Goal: Transaction & Acquisition: Purchase product/service

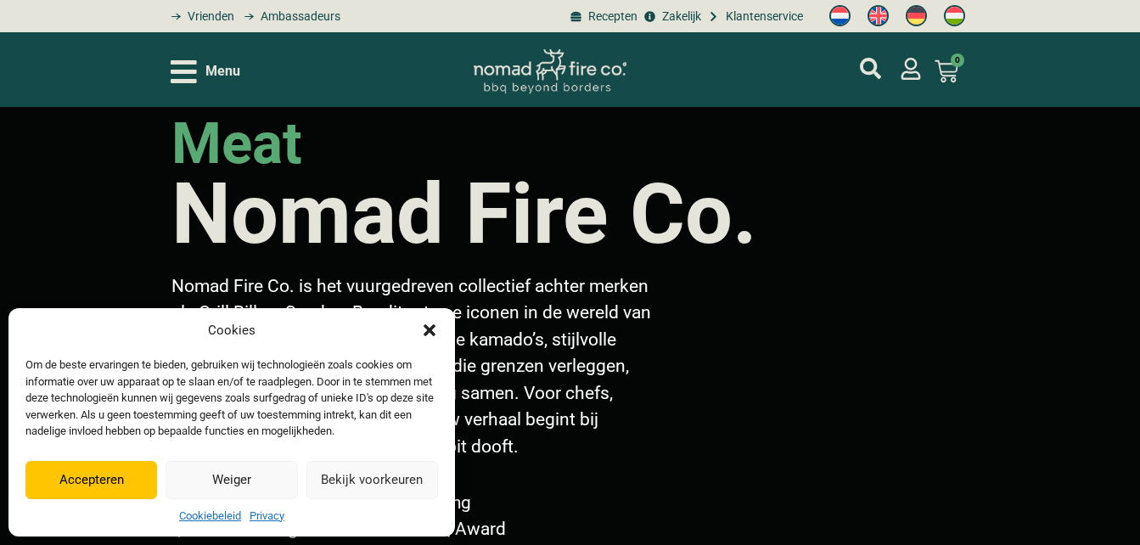
click at [117, 477] on button "Accepteren" at bounding box center [91, 480] width 132 height 38
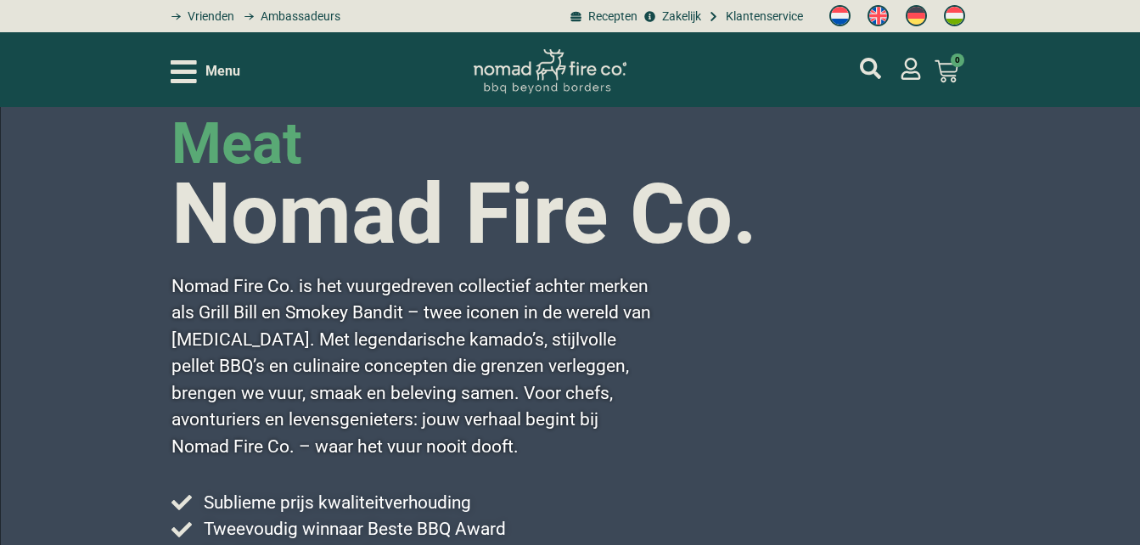
click at [117, 477] on div "meat Nomad Fire Co. Nomad Fire Co. is het vuurgedreven collectief achter merken…" at bounding box center [570, 425] width 1140 height 637
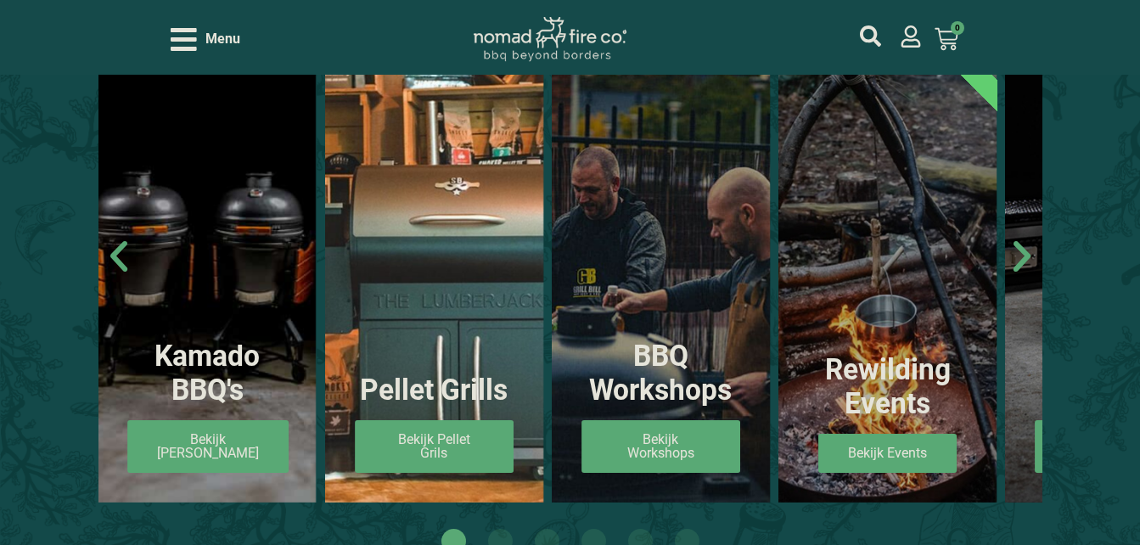
scroll to position [996, 0]
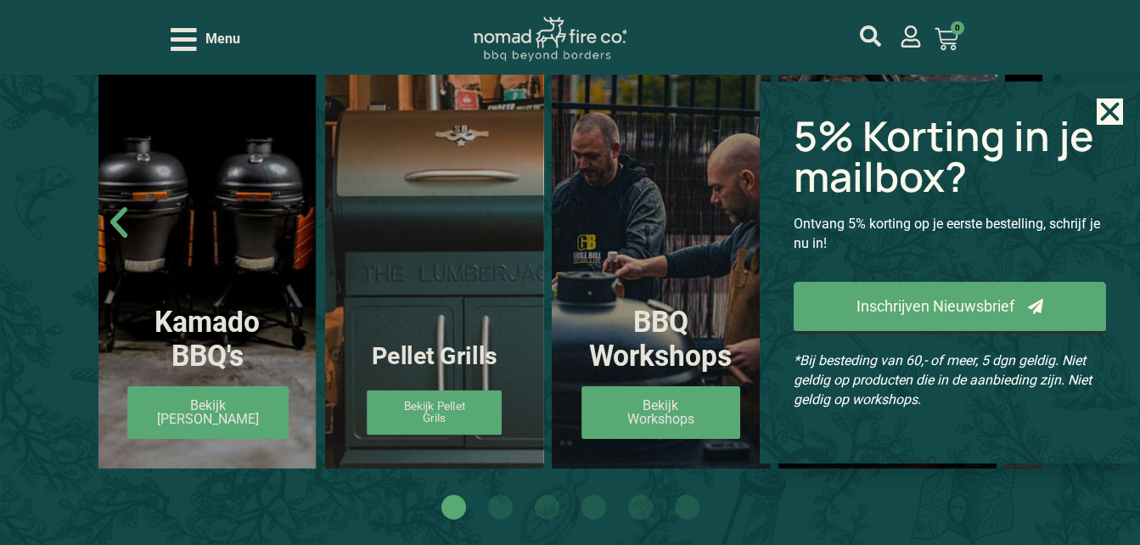
click at [473, 403] on link "Bekijk Pellet Grils" at bounding box center [434, 412] width 135 height 45
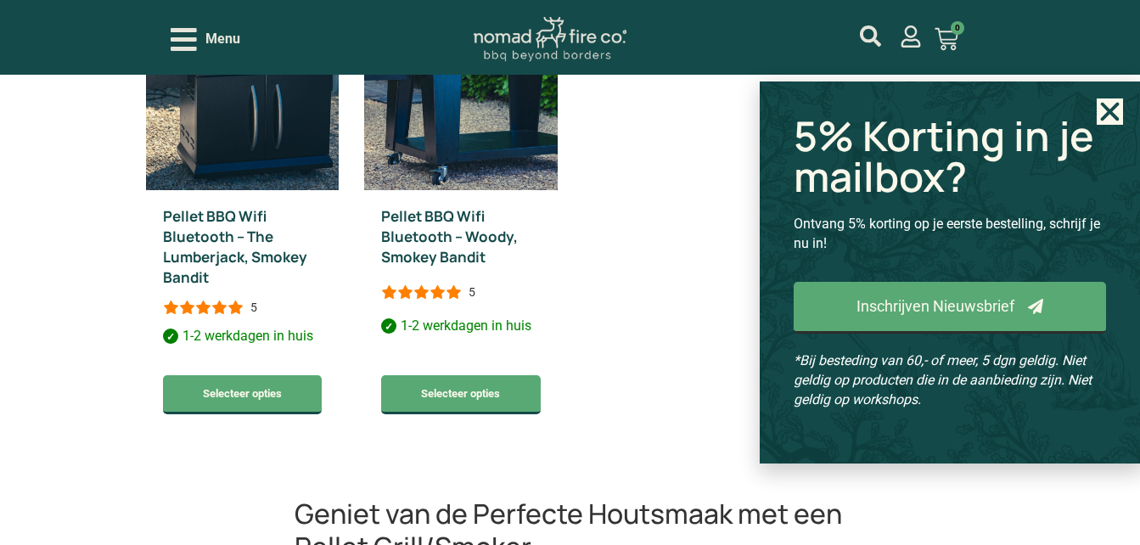
scroll to position [974, 0]
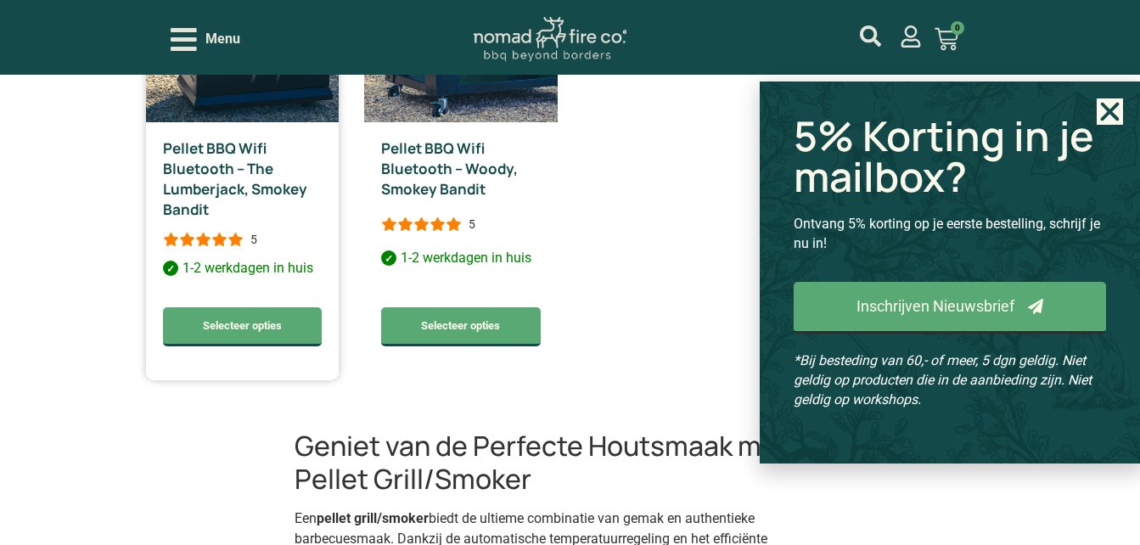
click at [241, 189] on link "Pellet BBQ Wifi Bluetooth – The Lumberjack, Smokey Bandit" at bounding box center [235, 178] width 144 height 81
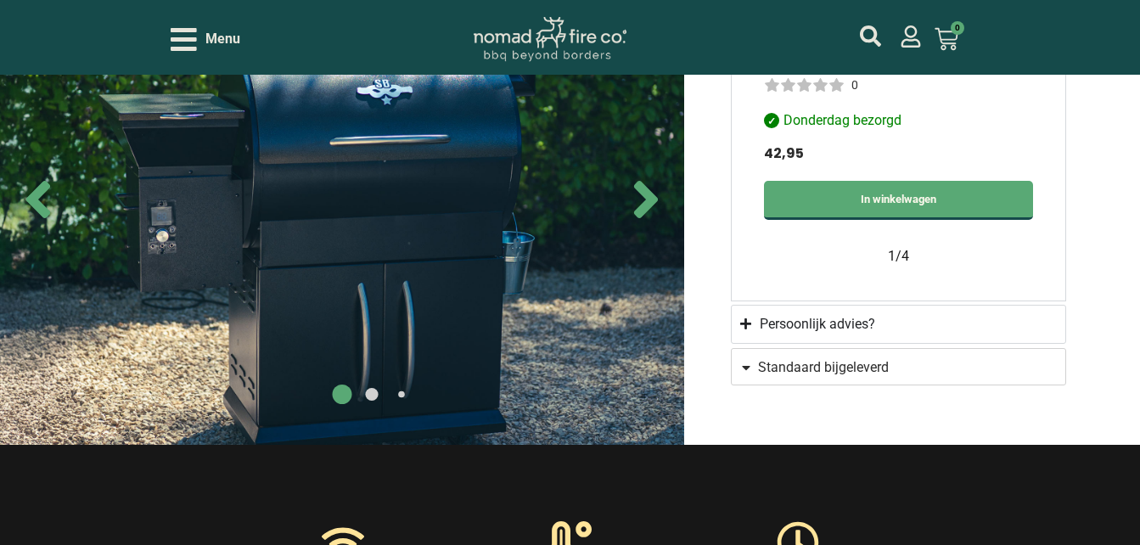
scroll to position [1811, 0]
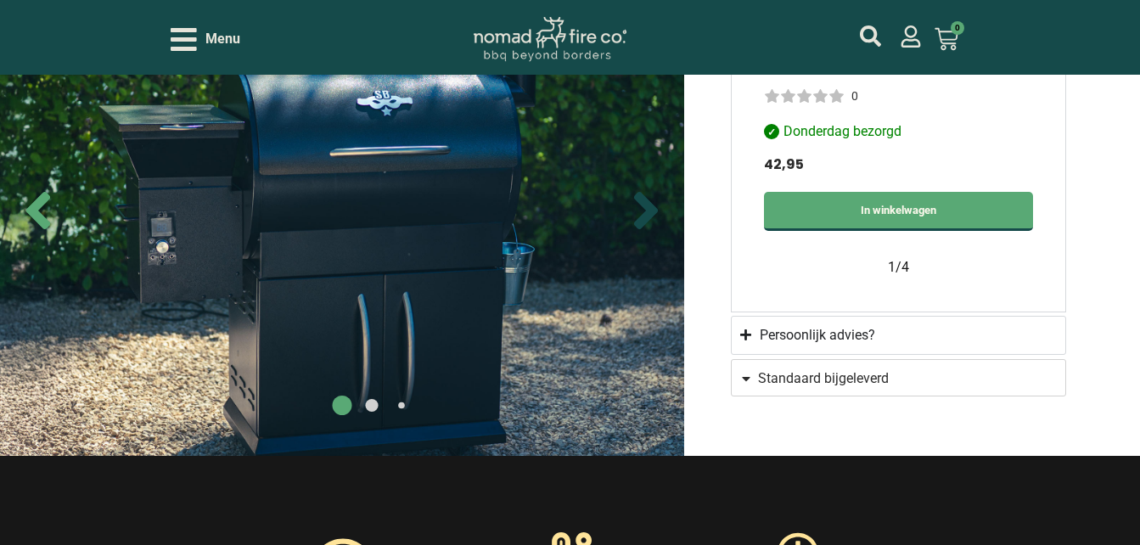
click at [657, 209] on icon "Next slide" at bounding box center [646, 210] width 24 height 37
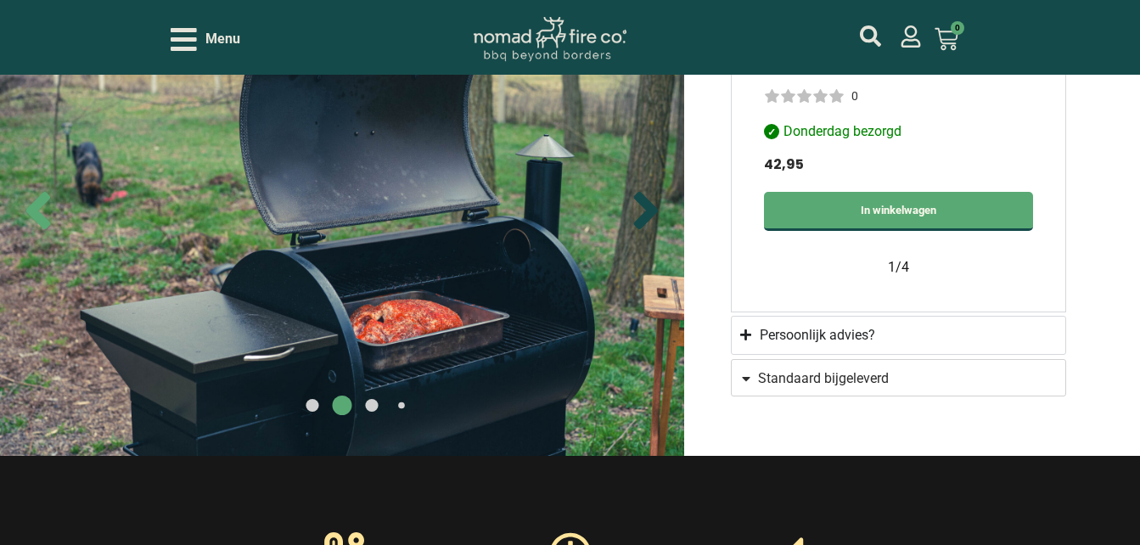
click at [657, 209] on icon "Next slide" at bounding box center [646, 210] width 24 height 37
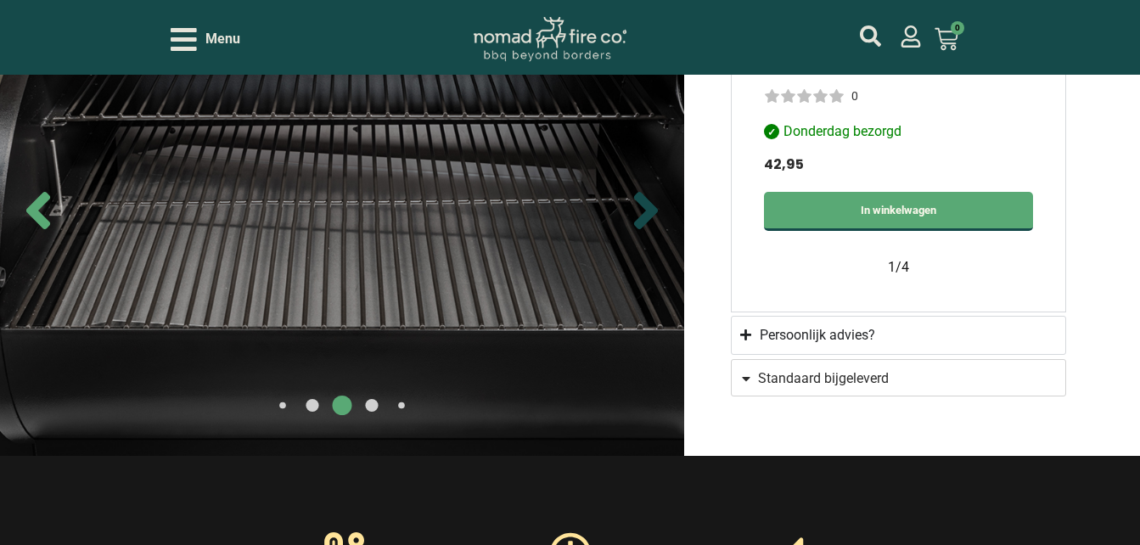
click at [657, 209] on icon "Next slide" at bounding box center [646, 210] width 24 height 37
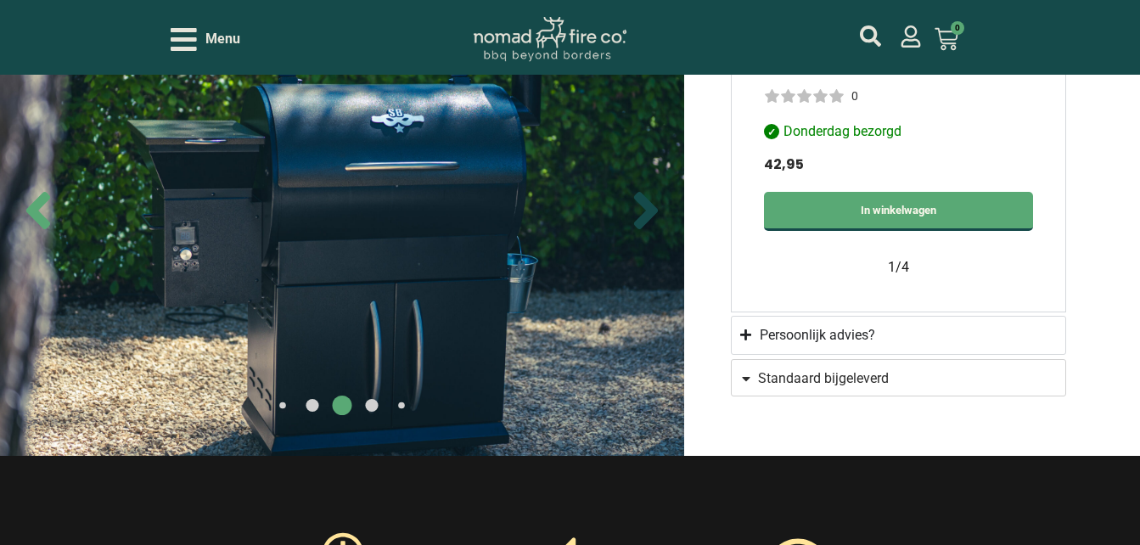
click at [657, 209] on icon "Next slide" at bounding box center [646, 210] width 24 height 37
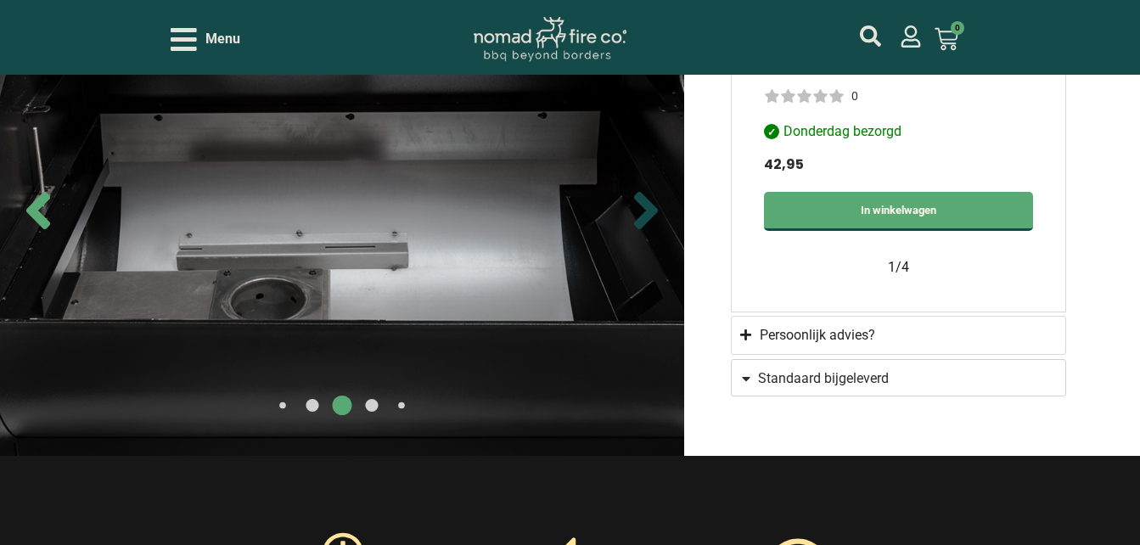
click at [657, 209] on icon "Next slide" at bounding box center [646, 210] width 24 height 37
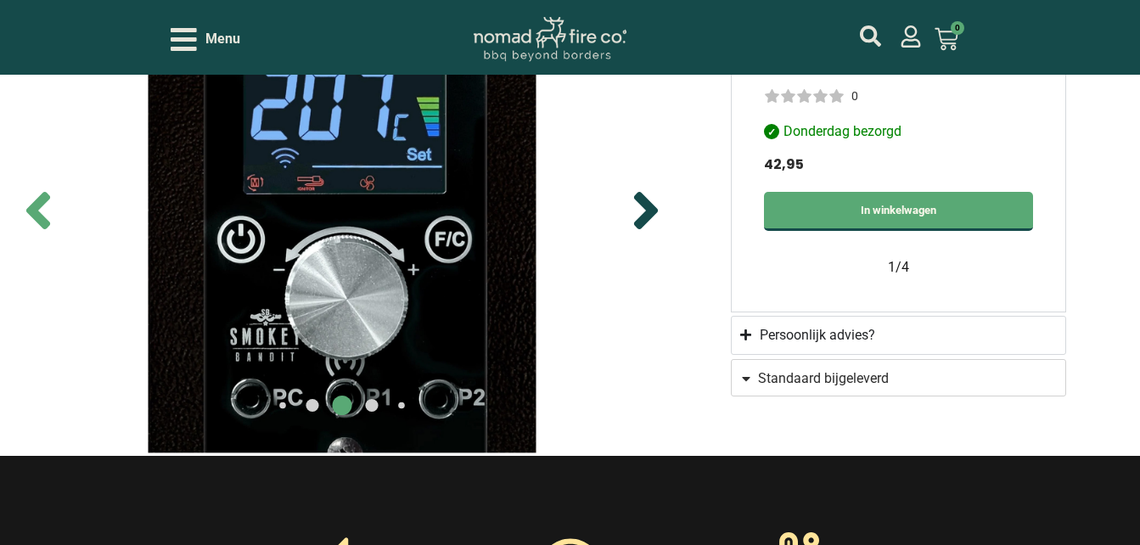
click at [657, 209] on icon "Next slide" at bounding box center [646, 210] width 24 height 37
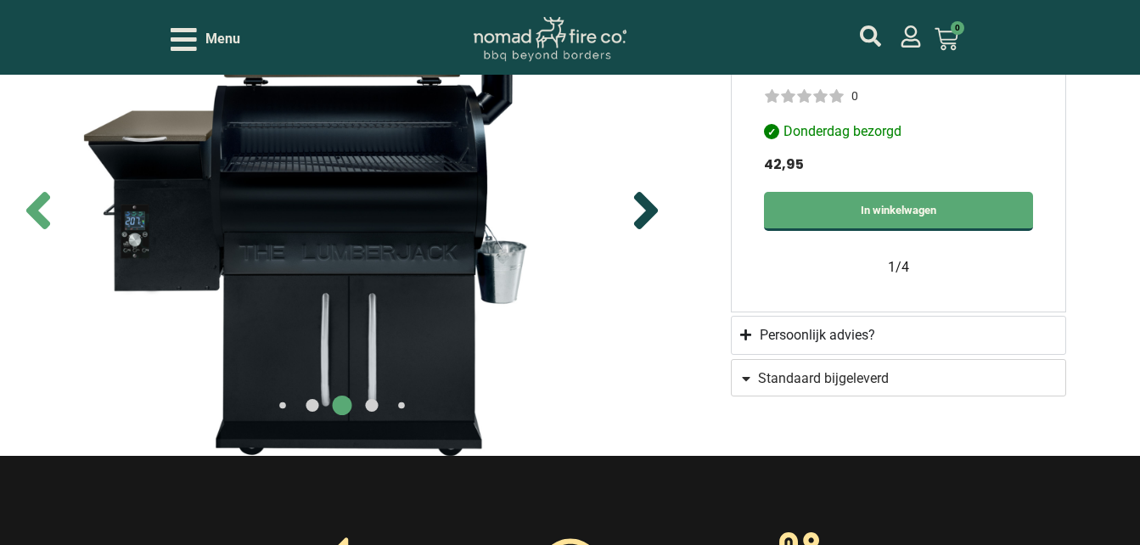
click at [657, 209] on icon "Next slide" at bounding box center [646, 210] width 24 height 37
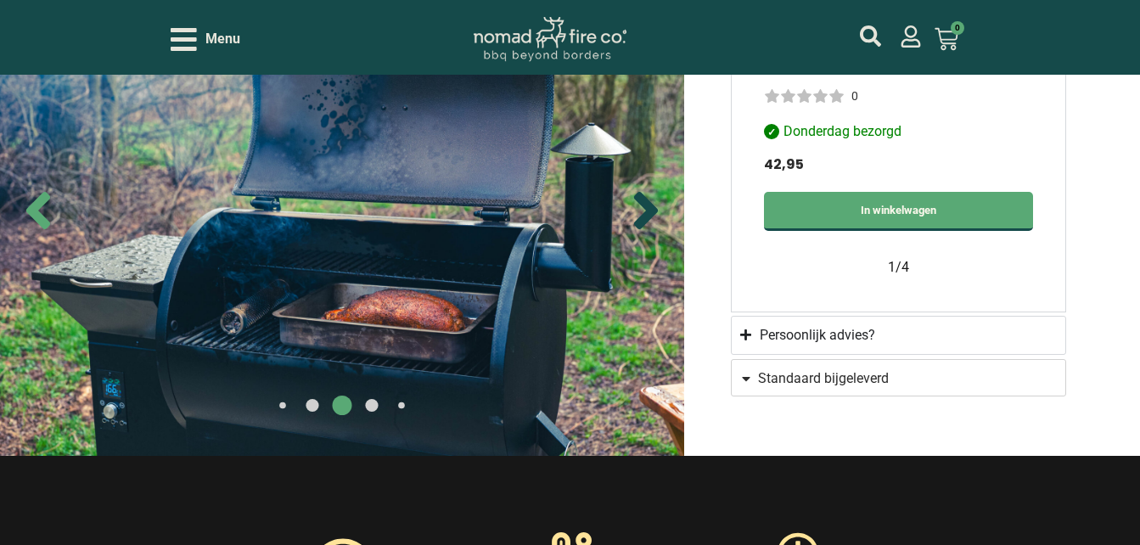
click at [657, 209] on icon "Next slide" at bounding box center [646, 210] width 24 height 37
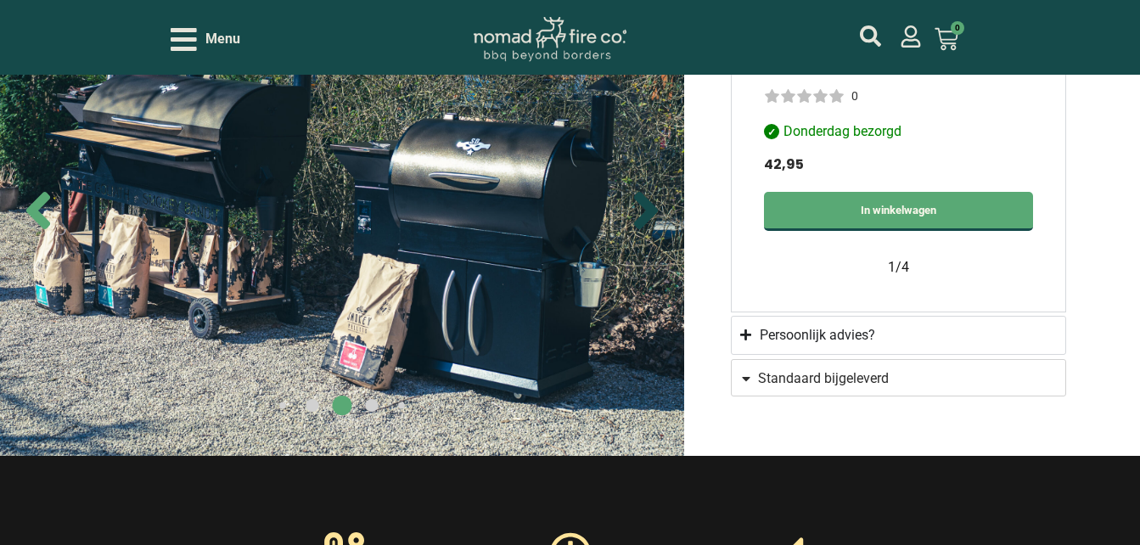
click at [657, 209] on icon "Next slide" at bounding box center [646, 210] width 24 height 37
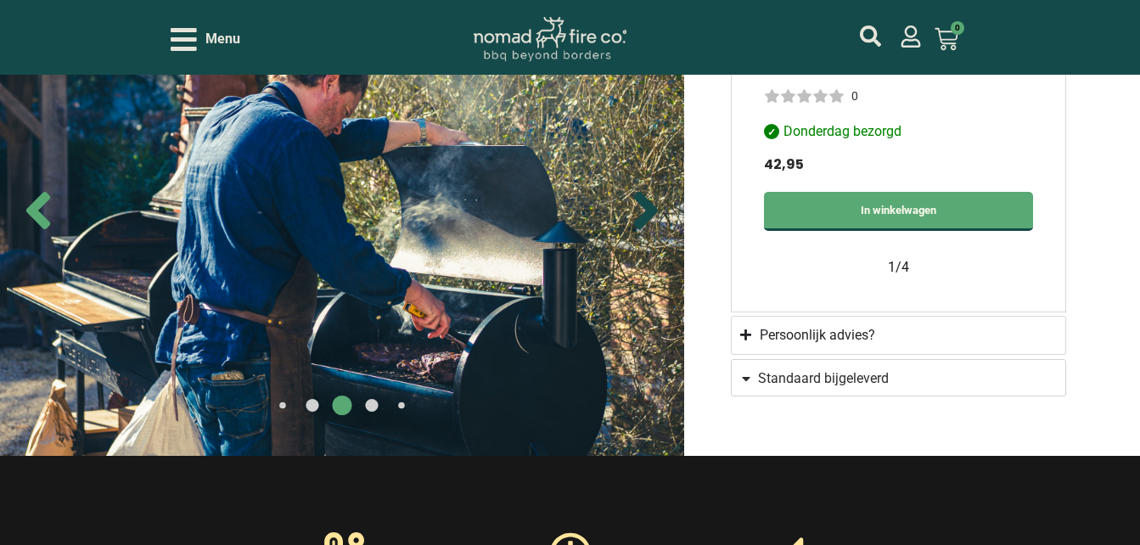
click at [657, 209] on icon "Next slide" at bounding box center [646, 210] width 24 height 37
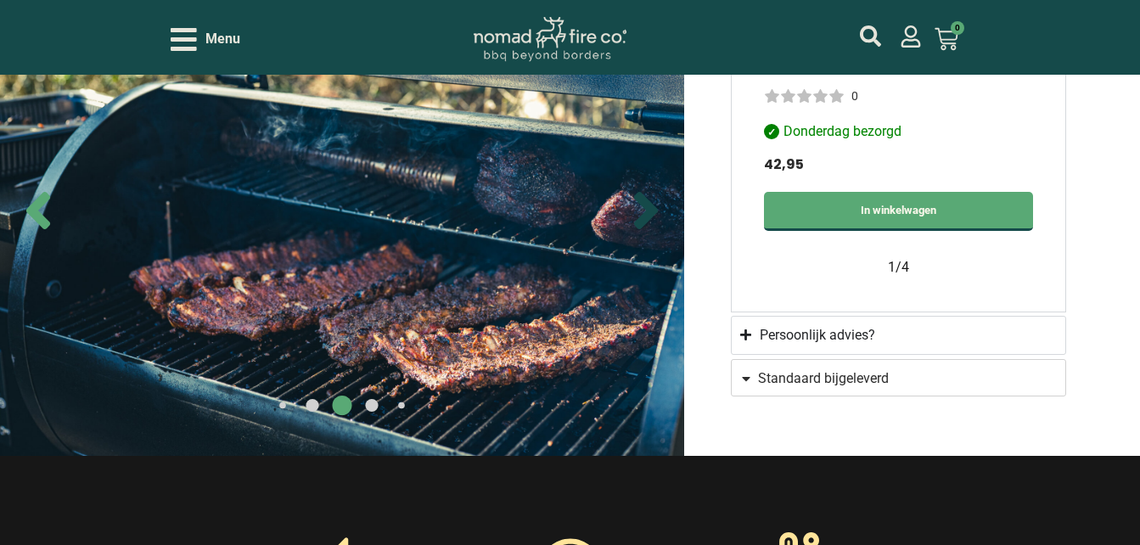
click at [647, 210] on icon "Next slide" at bounding box center [646, 210] width 24 height 37
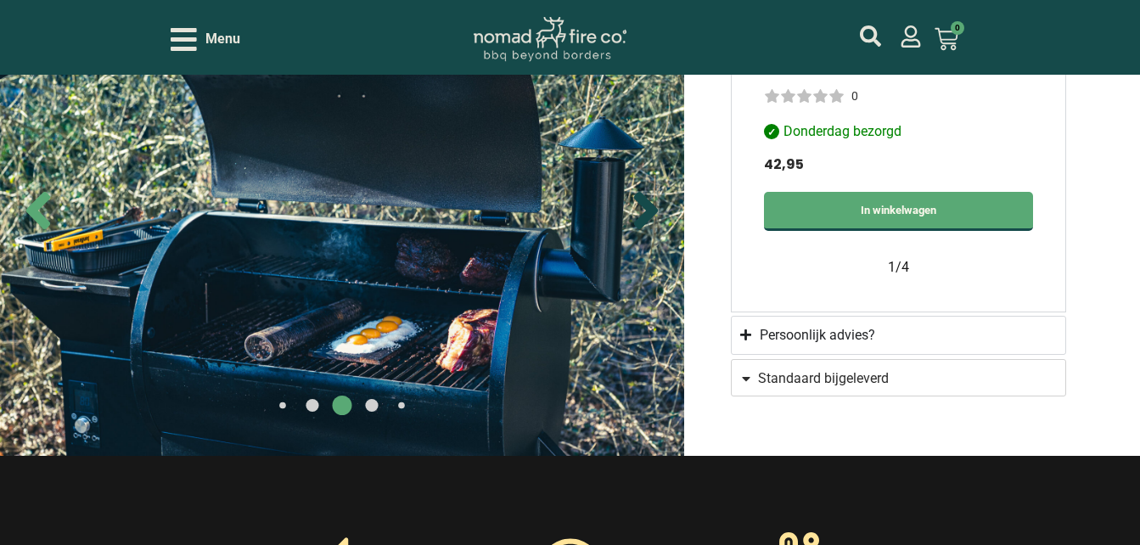
click at [647, 210] on icon "Next slide" at bounding box center [646, 210] width 24 height 37
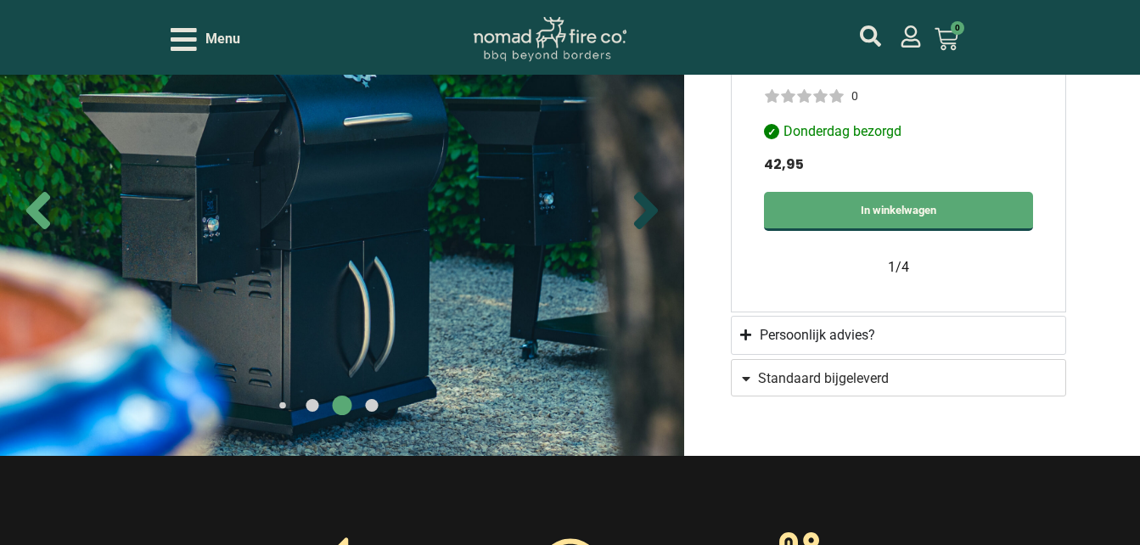
click at [647, 210] on icon "Next slide" at bounding box center [646, 210] width 24 height 37
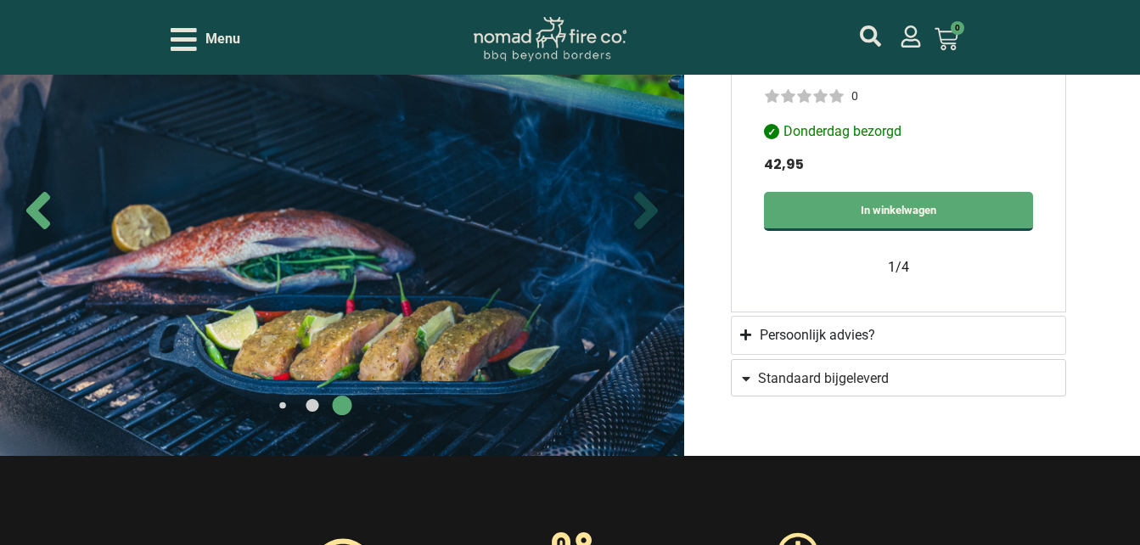
click at [647, 210] on icon "Next slide" at bounding box center [646, 210] width 24 height 37
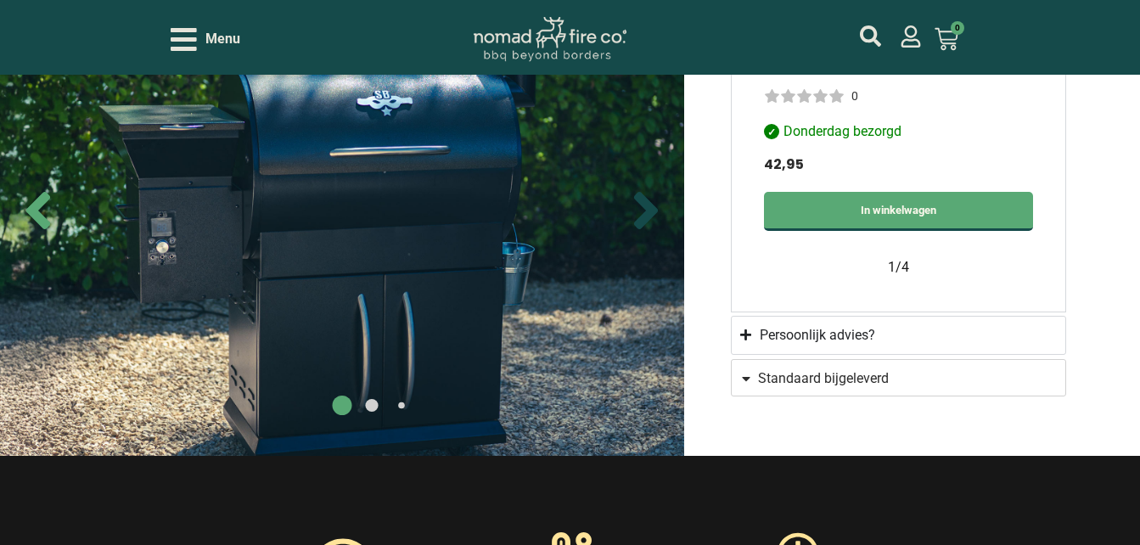
click at [647, 210] on icon "Next slide" at bounding box center [646, 210] width 24 height 37
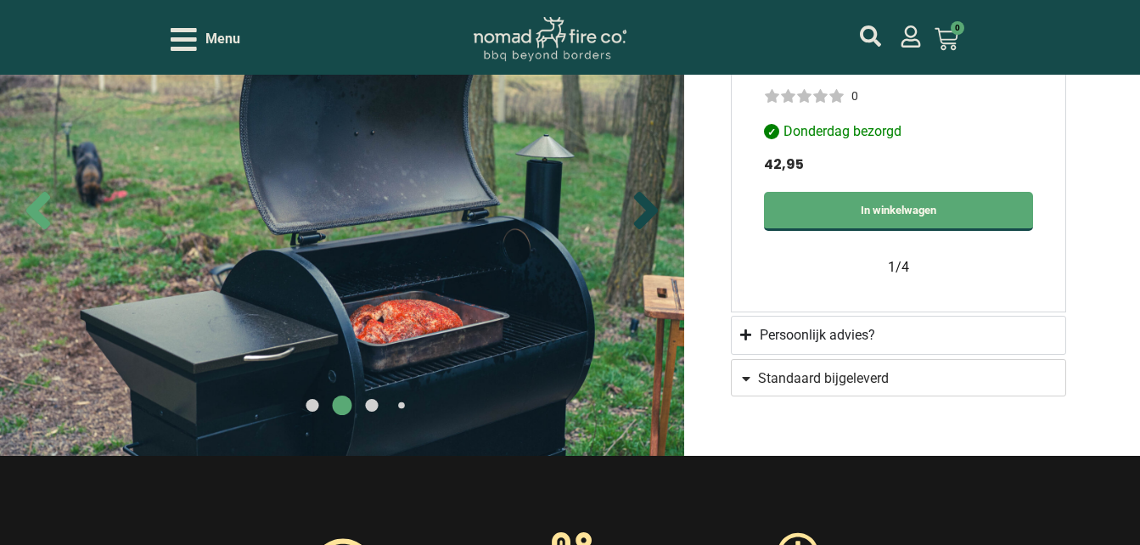
click at [647, 210] on icon "Next slide" at bounding box center [646, 210] width 24 height 37
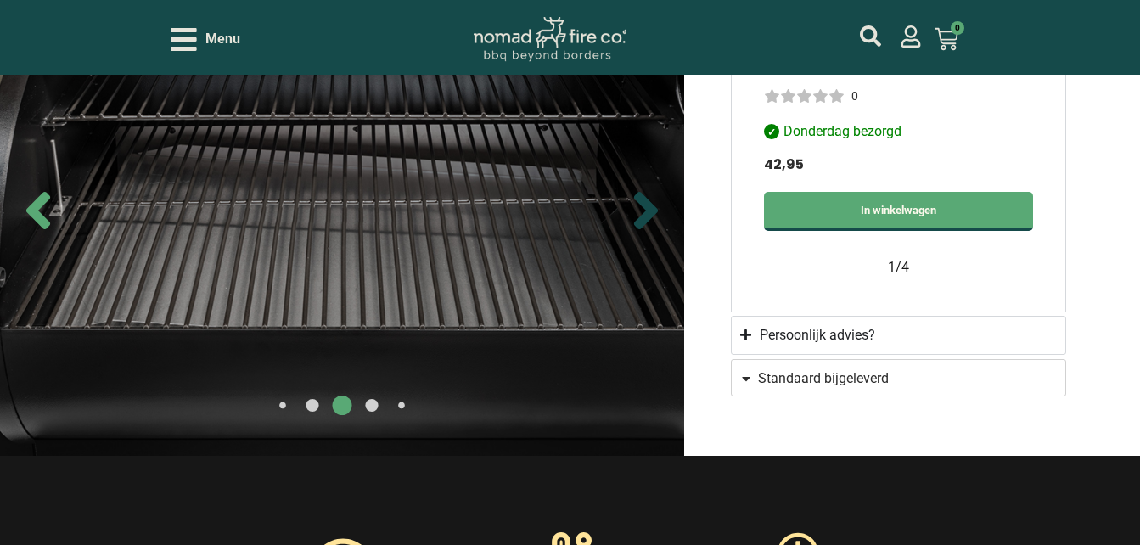
click at [647, 210] on icon "Next slide" at bounding box center [646, 210] width 24 height 37
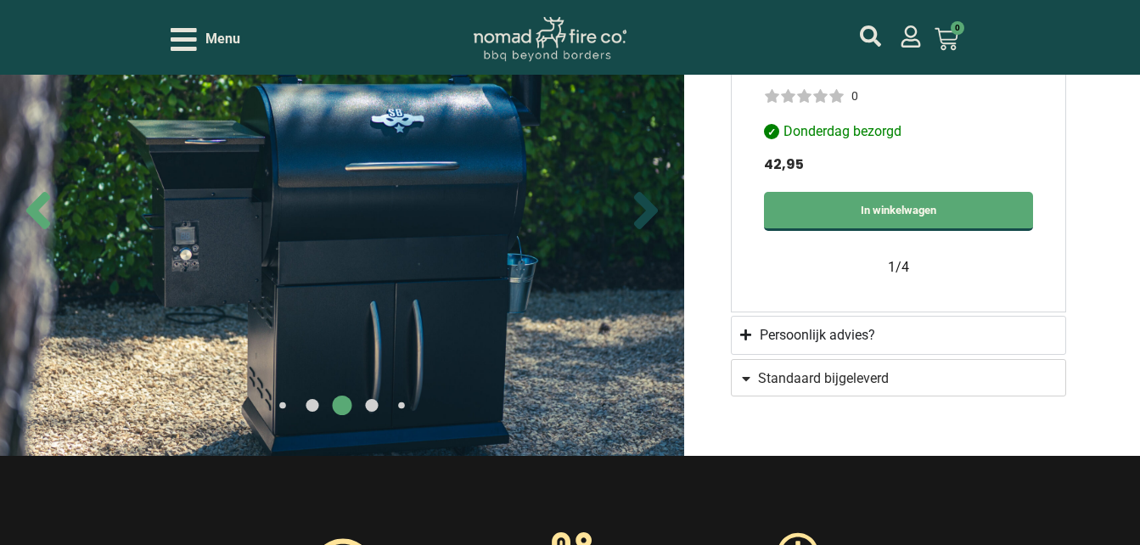
click at [647, 210] on icon "Next slide" at bounding box center [646, 210] width 24 height 37
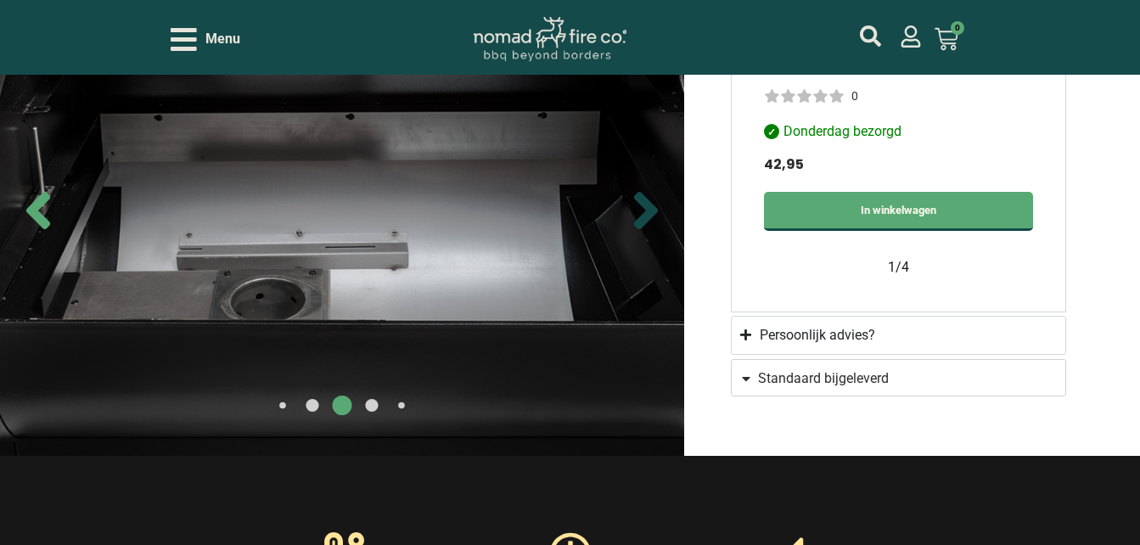
click at [647, 210] on icon "Next slide" at bounding box center [646, 210] width 24 height 37
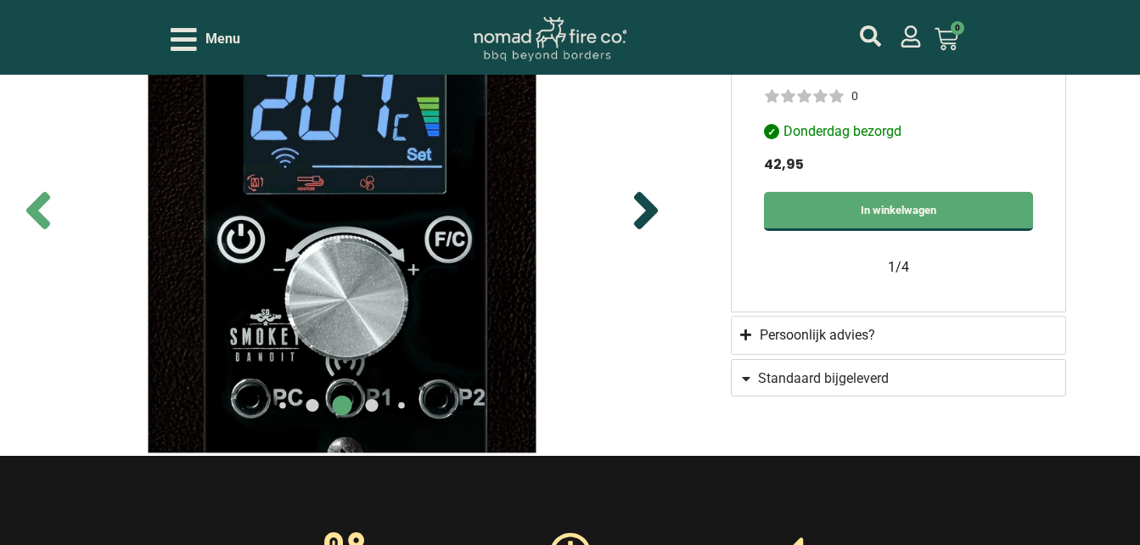
click at [647, 210] on icon "Next slide" at bounding box center [646, 210] width 24 height 37
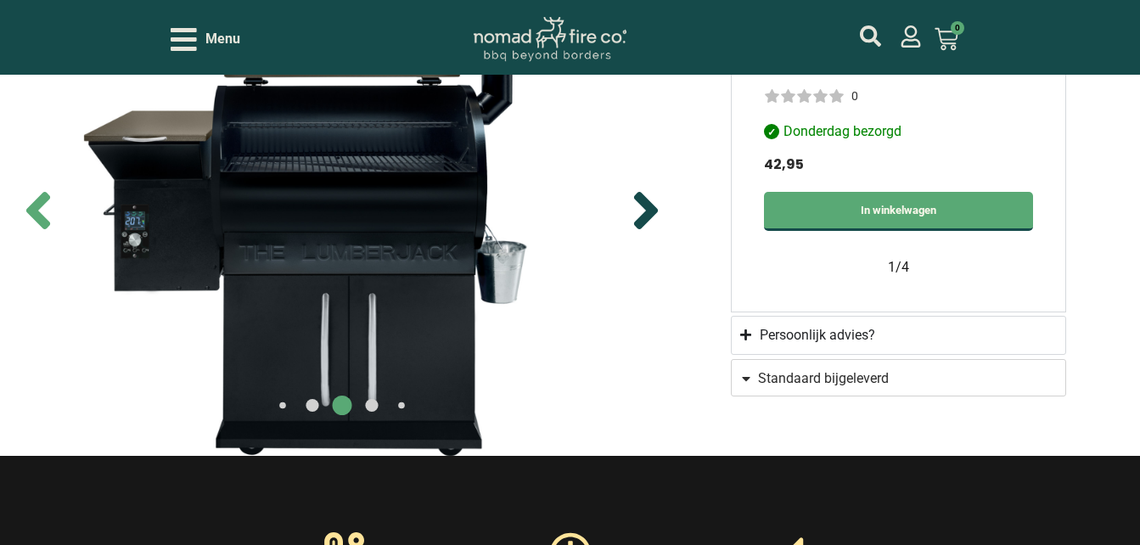
click at [647, 210] on icon "Next slide" at bounding box center [646, 210] width 24 height 37
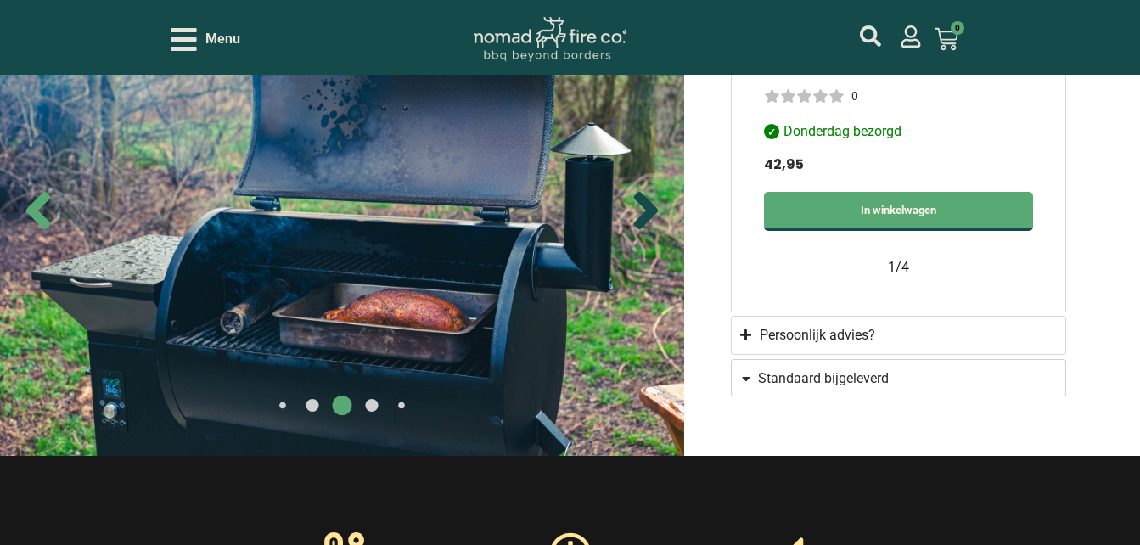
click at [647, 210] on icon "Next slide" at bounding box center [646, 210] width 24 height 37
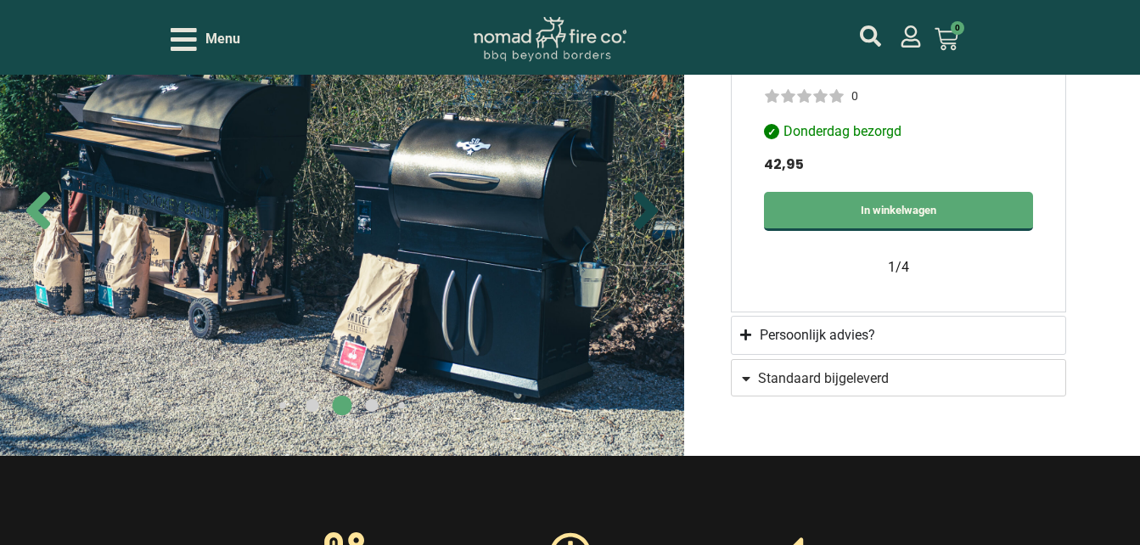
click at [647, 210] on icon "Next slide" at bounding box center [646, 210] width 24 height 37
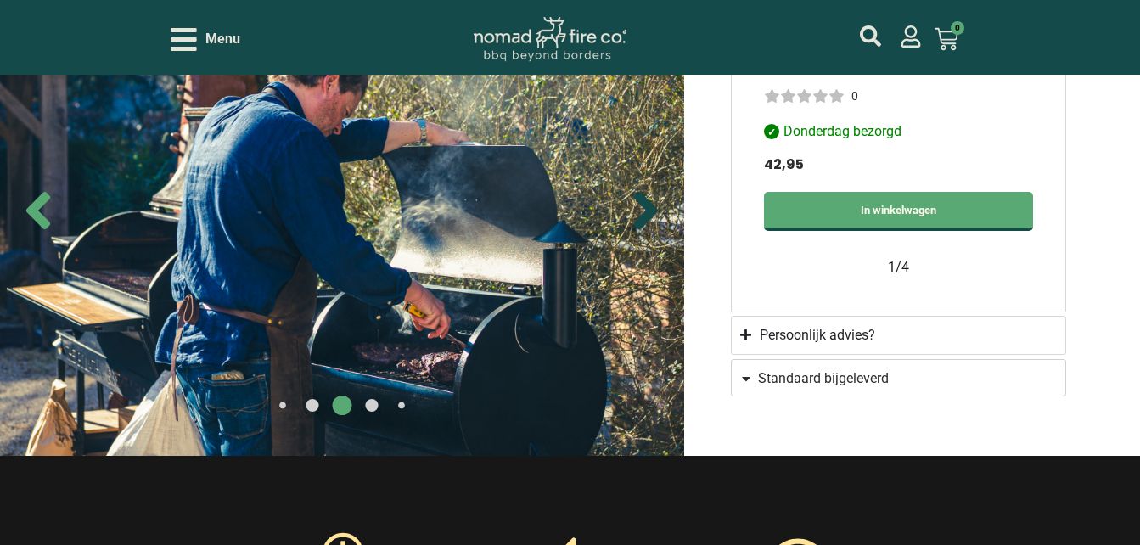
click at [647, 210] on icon "Next slide" at bounding box center [646, 210] width 24 height 37
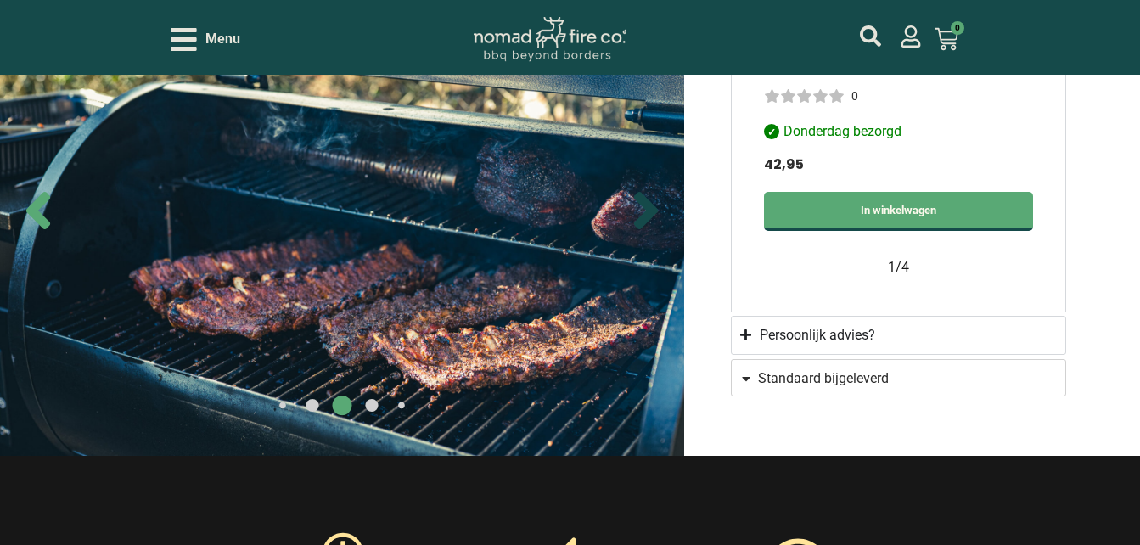
click at [647, 210] on icon "Next slide" at bounding box center [646, 210] width 24 height 37
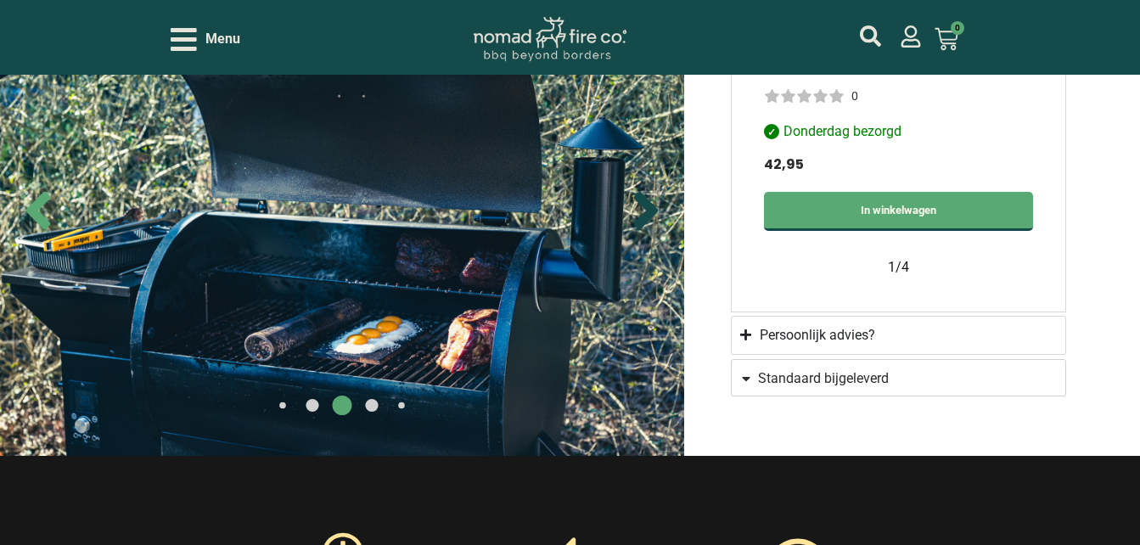
click at [647, 210] on icon "Next slide" at bounding box center [646, 210] width 24 height 37
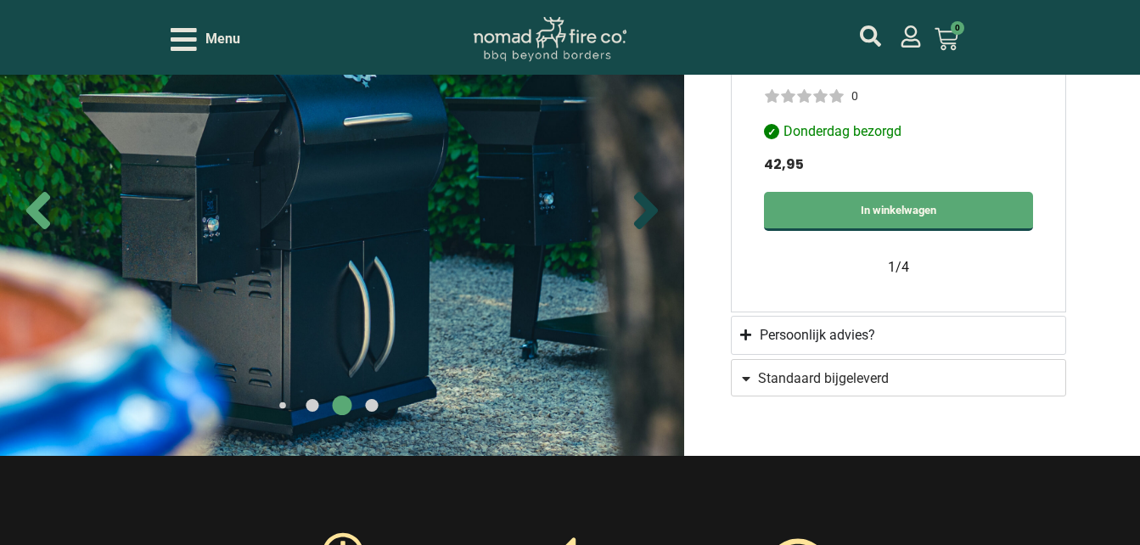
click at [647, 210] on icon "Next slide" at bounding box center [646, 210] width 24 height 37
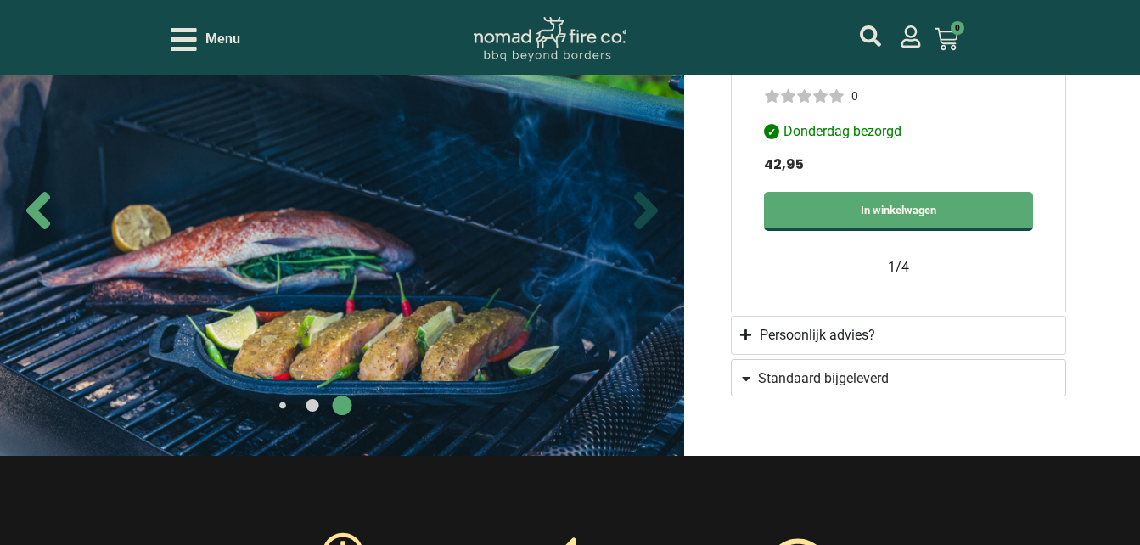
click at [647, 210] on icon "Next slide" at bounding box center [646, 210] width 24 height 37
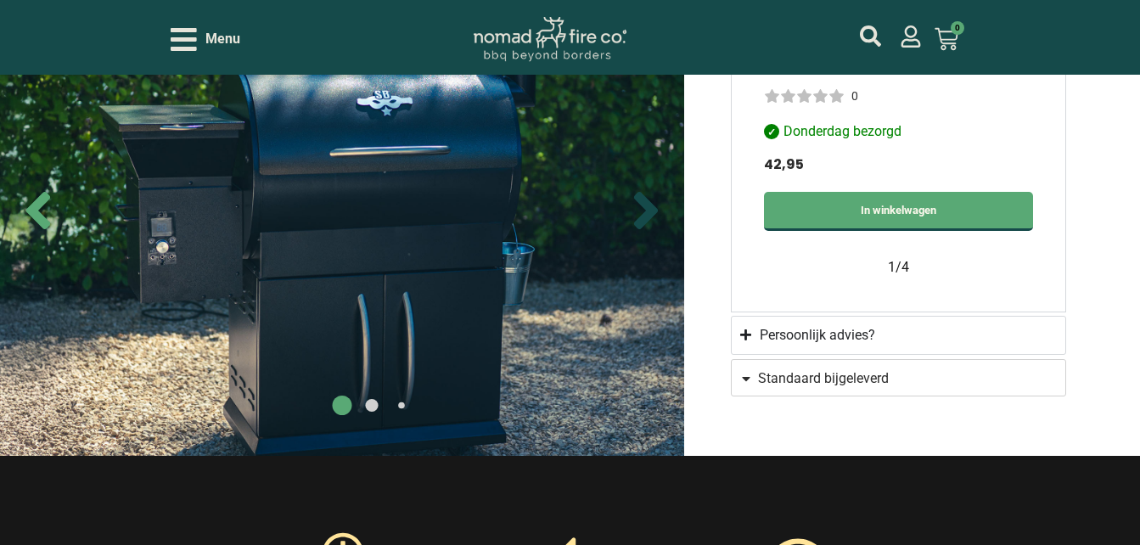
click at [647, 210] on icon "Next slide" at bounding box center [646, 210] width 24 height 37
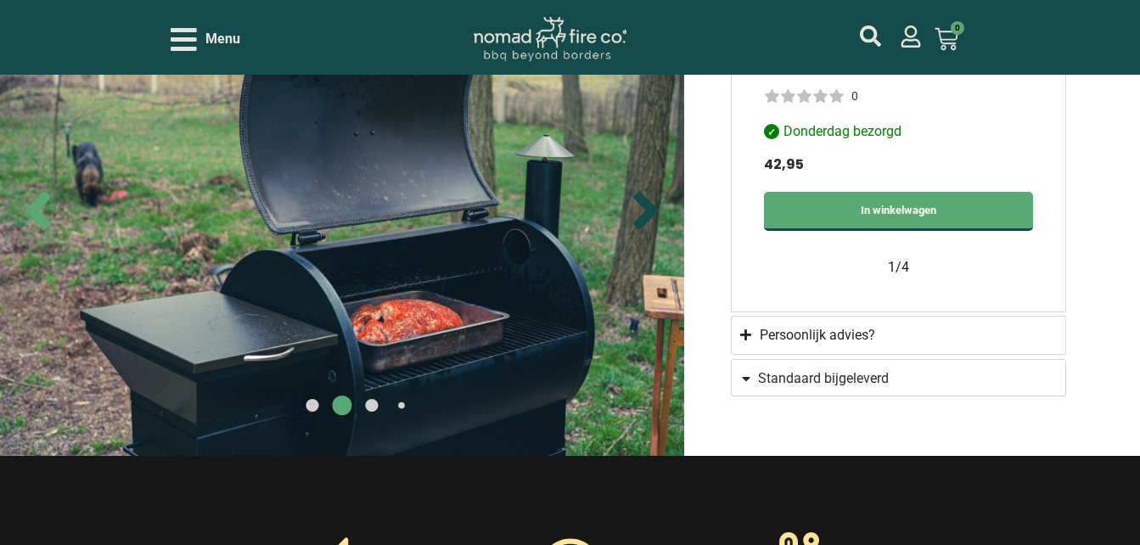
click at [647, 210] on icon "Next slide" at bounding box center [646, 210] width 24 height 37
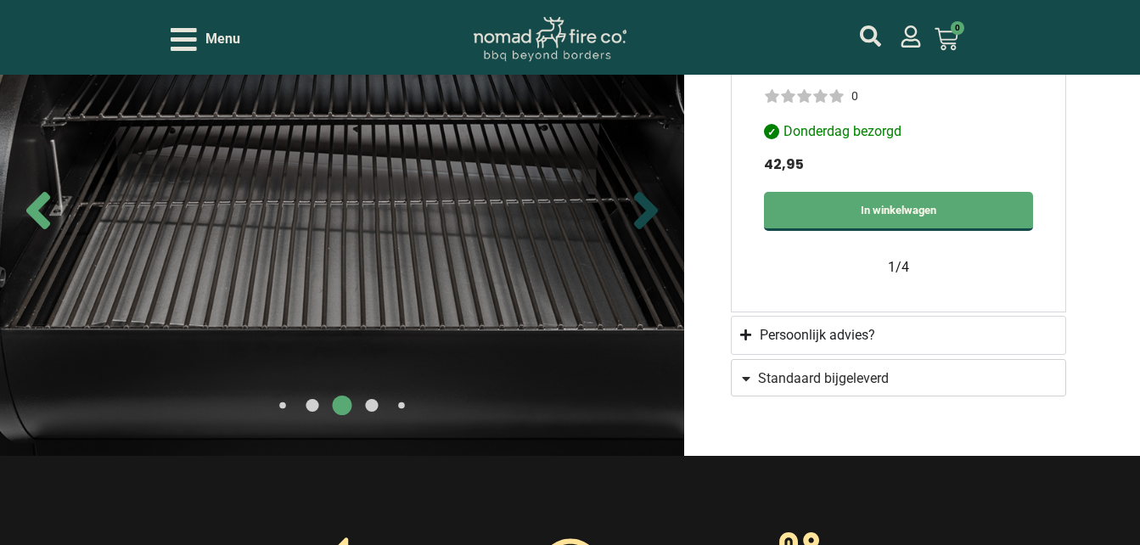
click at [647, 210] on icon "Next slide" at bounding box center [646, 210] width 24 height 37
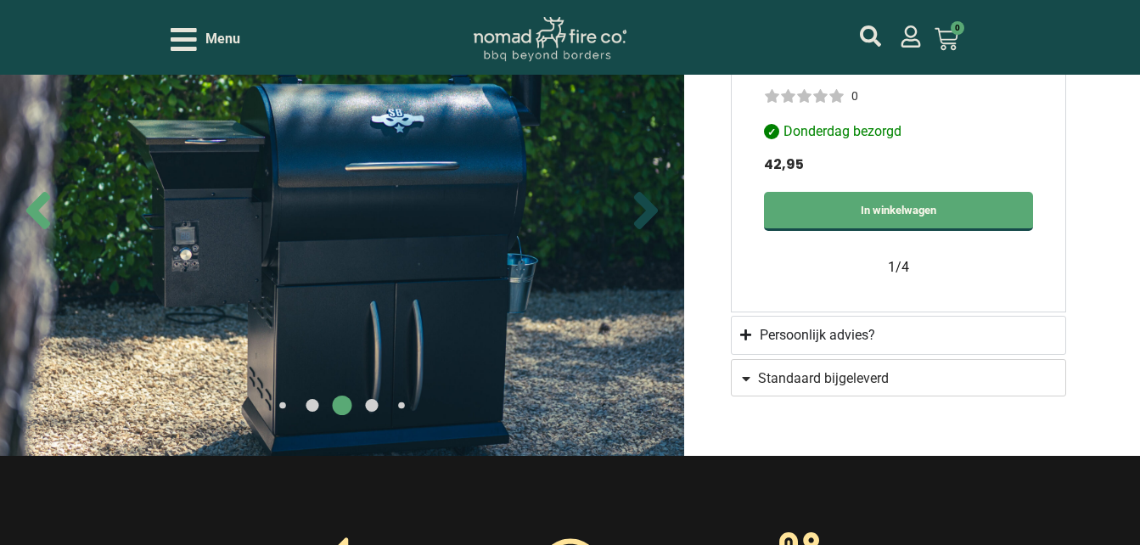
click at [647, 210] on icon "Next slide" at bounding box center [646, 210] width 24 height 37
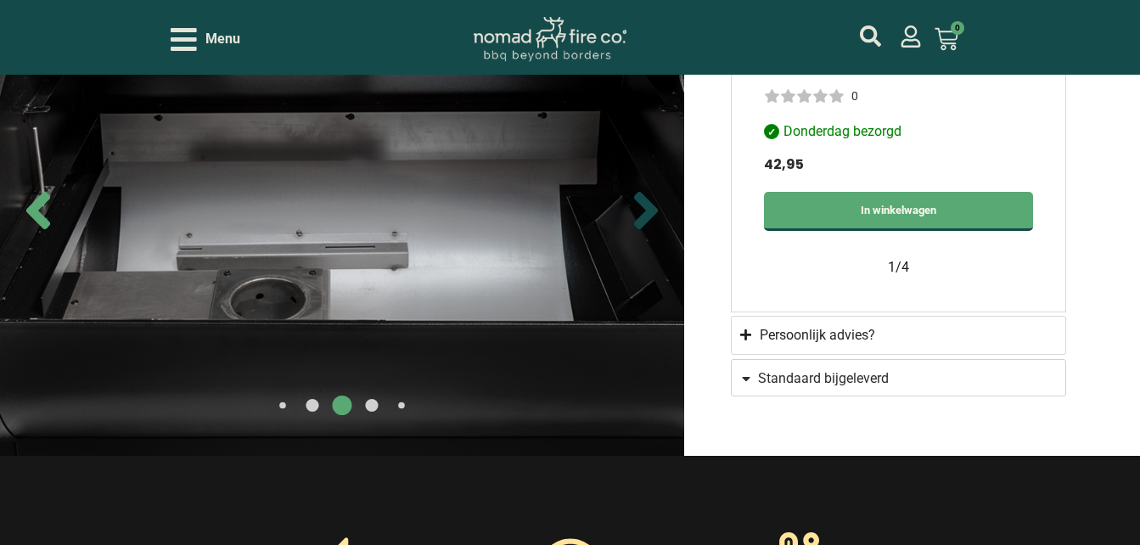
click at [647, 210] on icon "Next slide" at bounding box center [646, 210] width 24 height 37
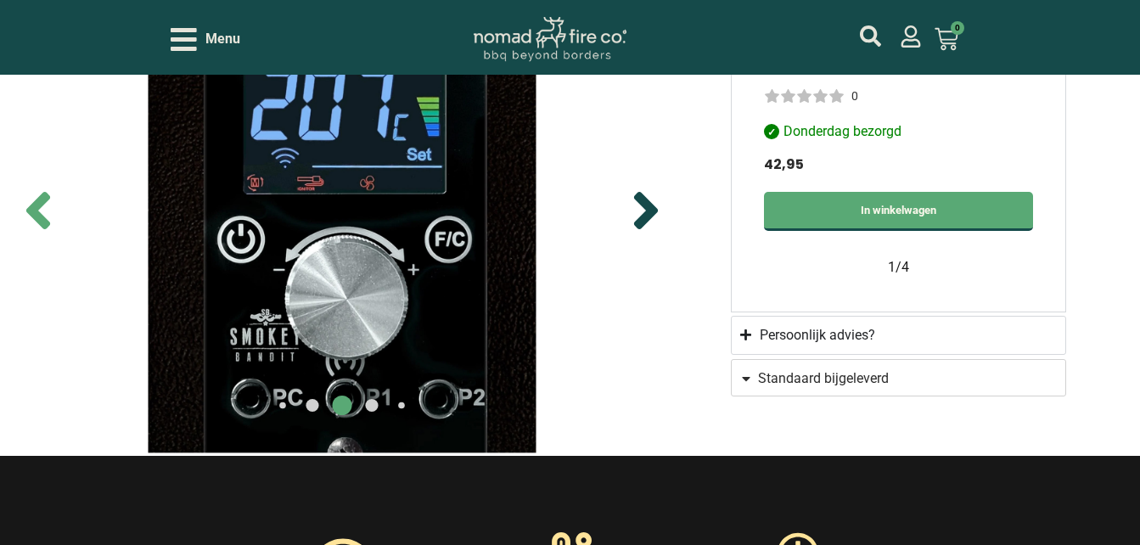
click at [647, 210] on icon "Next slide" at bounding box center [646, 210] width 24 height 37
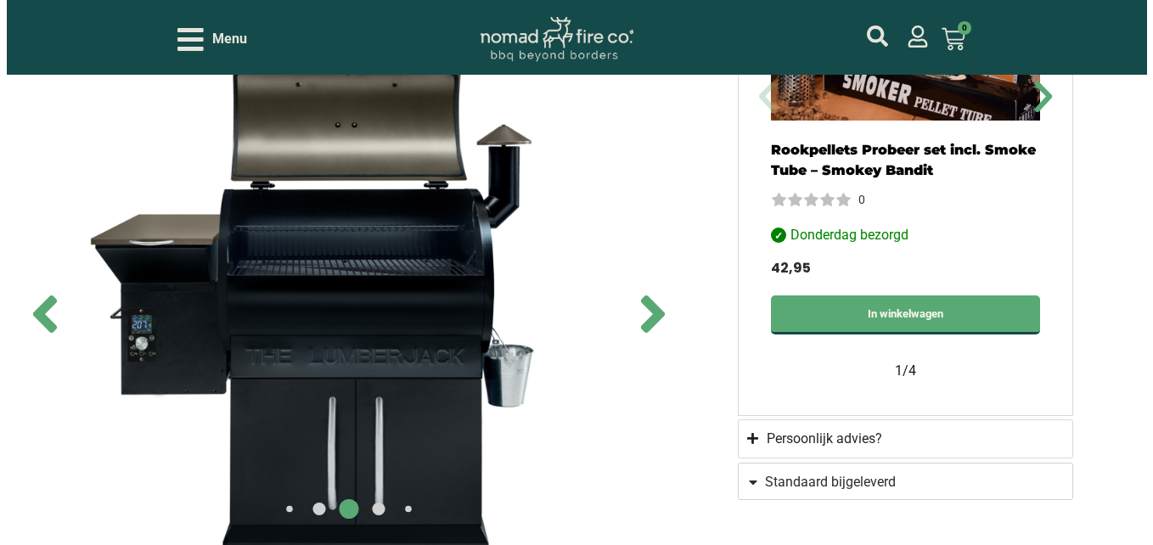
scroll to position [1698, 0]
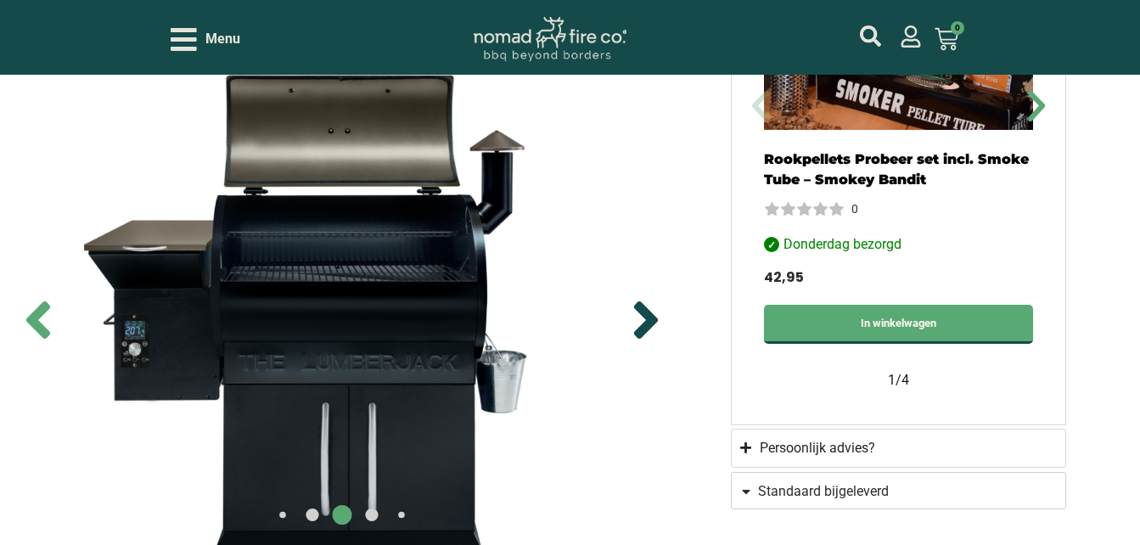
click at [648, 315] on icon "Next slide" at bounding box center [646, 319] width 24 height 37
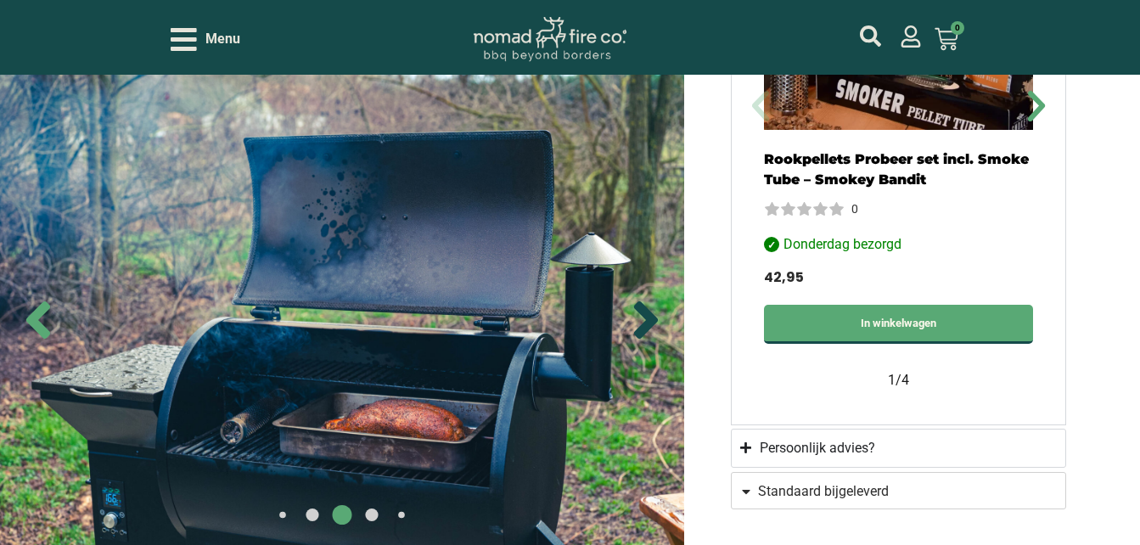
click at [648, 315] on icon "Next slide" at bounding box center [646, 319] width 24 height 37
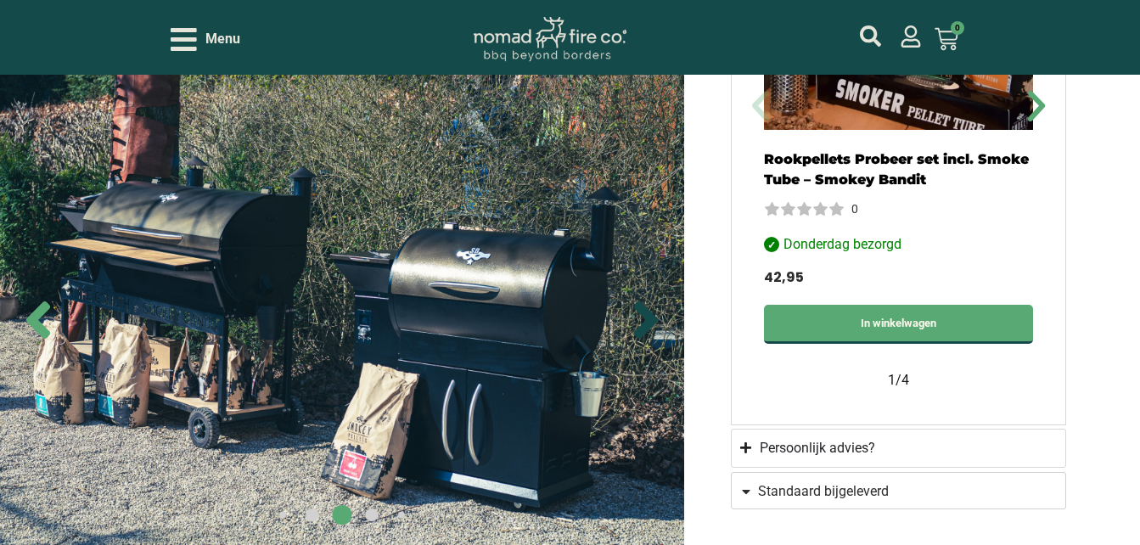
click at [648, 315] on icon "Next slide" at bounding box center [646, 319] width 24 height 37
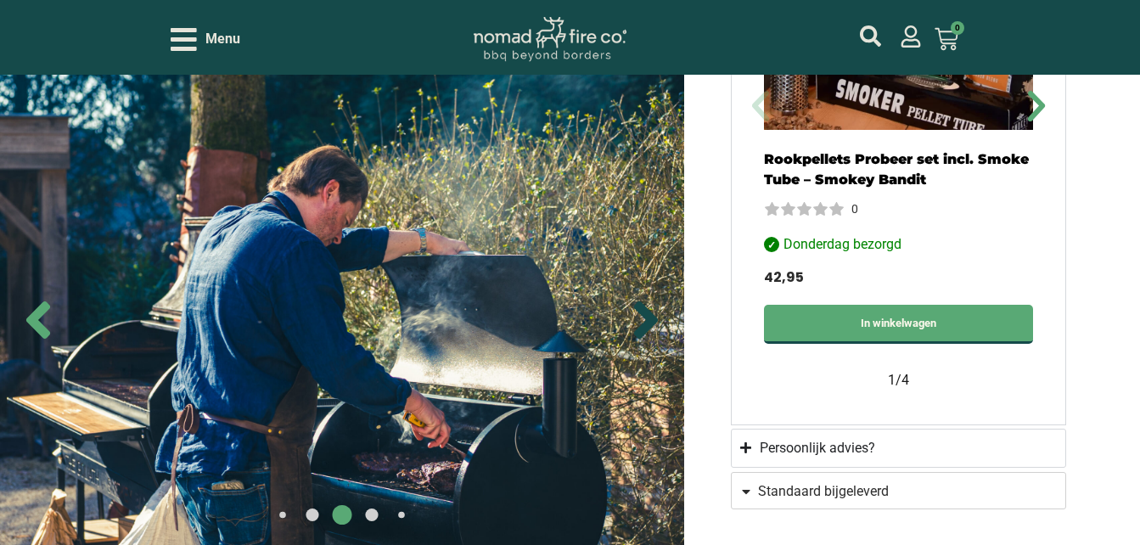
click at [648, 315] on icon "Next slide" at bounding box center [646, 319] width 24 height 37
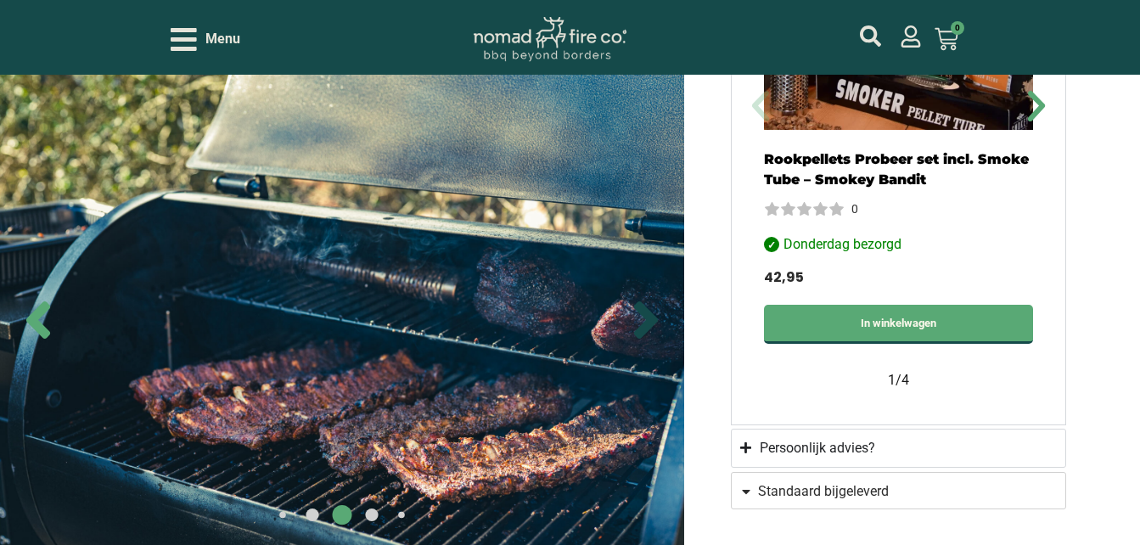
click at [648, 315] on icon "Next slide" at bounding box center [646, 319] width 24 height 37
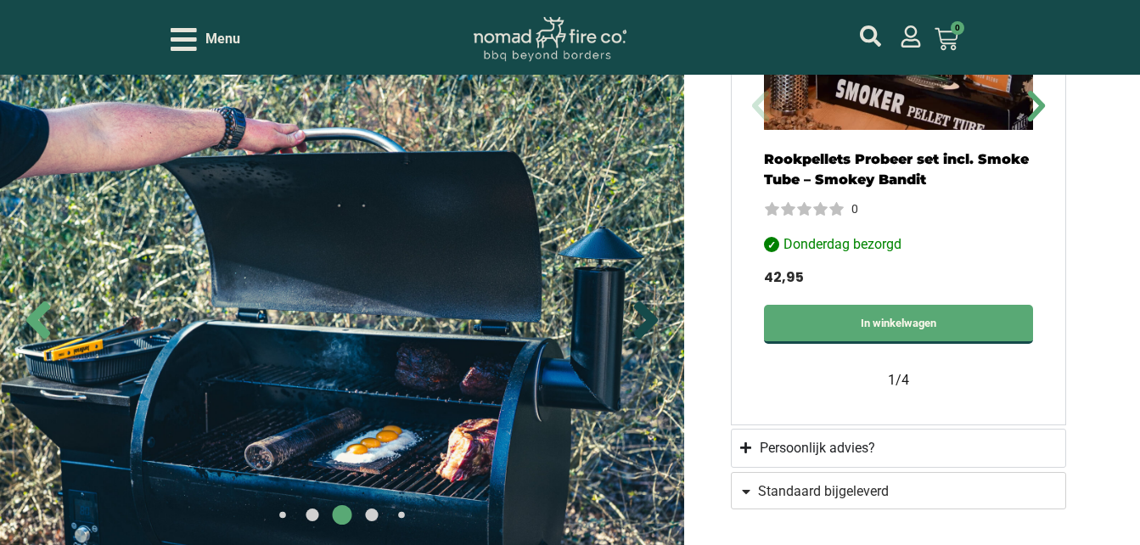
click at [648, 315] on icon "Next slide" at bounding box center [646, 319] width 24 height 37
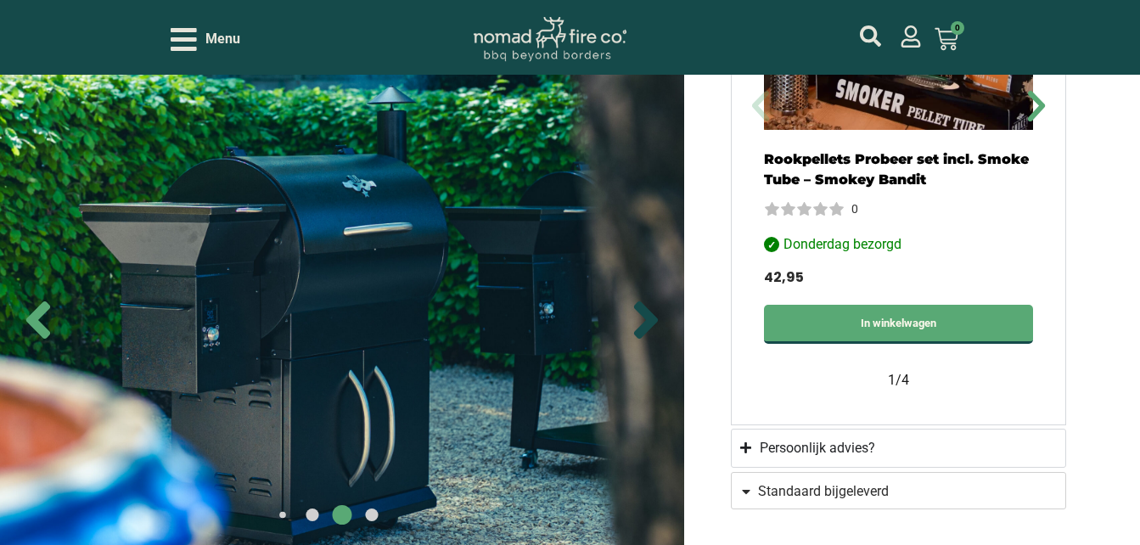
click at [648, 315] on icon "Next slide" at bounding box center [646, 319] width 24 height 37
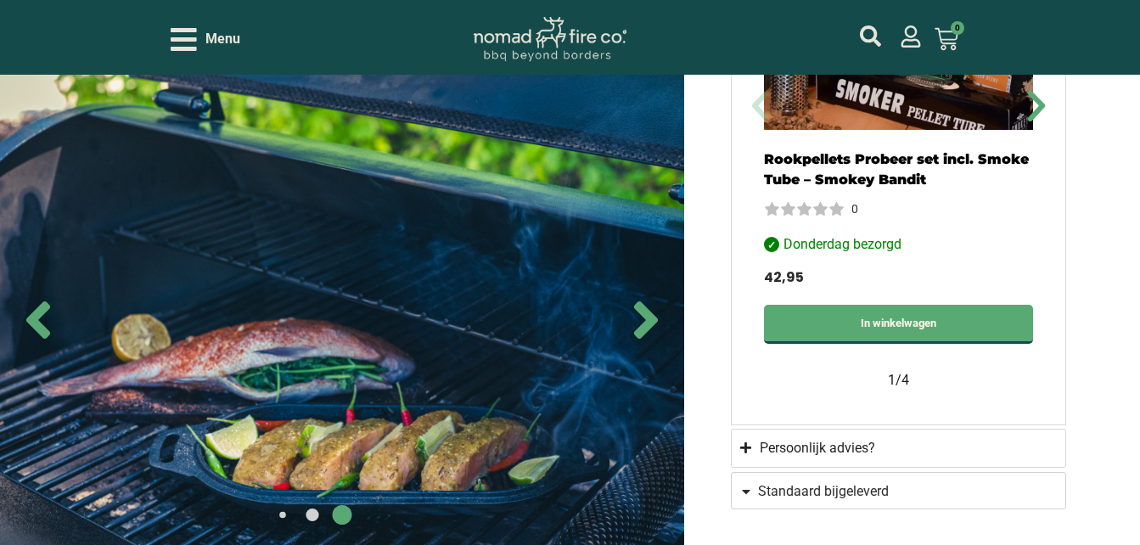
click at [197, 31] on icon "Open/Close Menu" at bounding box center [184, 39] width 26 height 23
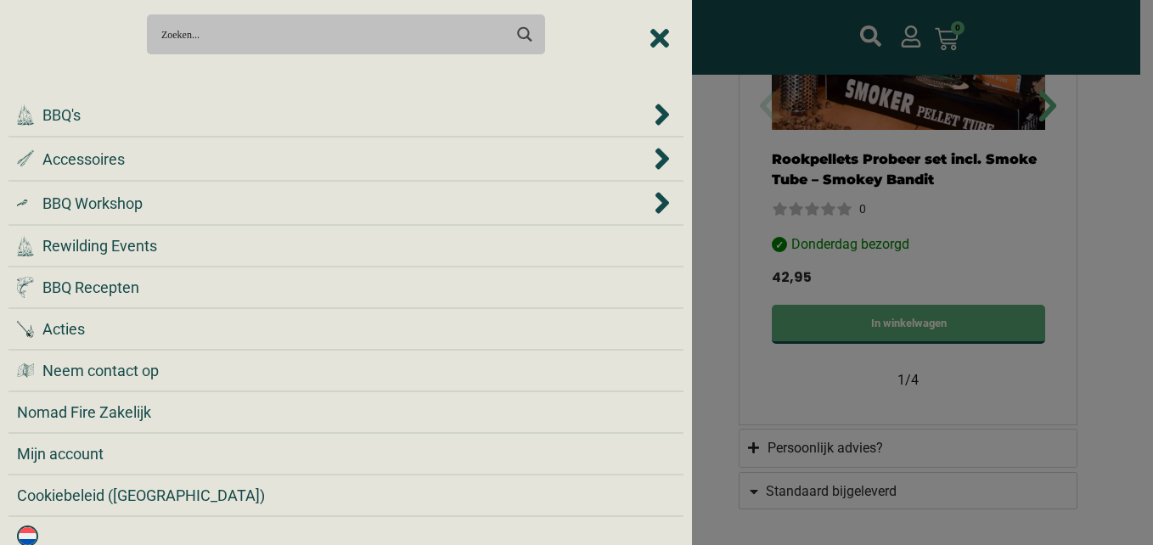
click at [654, 35] on div "Search Meer resultaten... Filter op categorie Accessoires BBQ Boeken BBQ Gietij…" at bounding box center [345, 33] width 675 height 59
click at [642, 37] on div "Search Meer resultaten... Filter op categorie Accessoires BBQ Boeken BBQ Gietij…" at bounding box center [345, 33] width 675 height 59
click at [655, 121] on icon "BBQ's" at bounding box center [662, 114] width 14 height 21
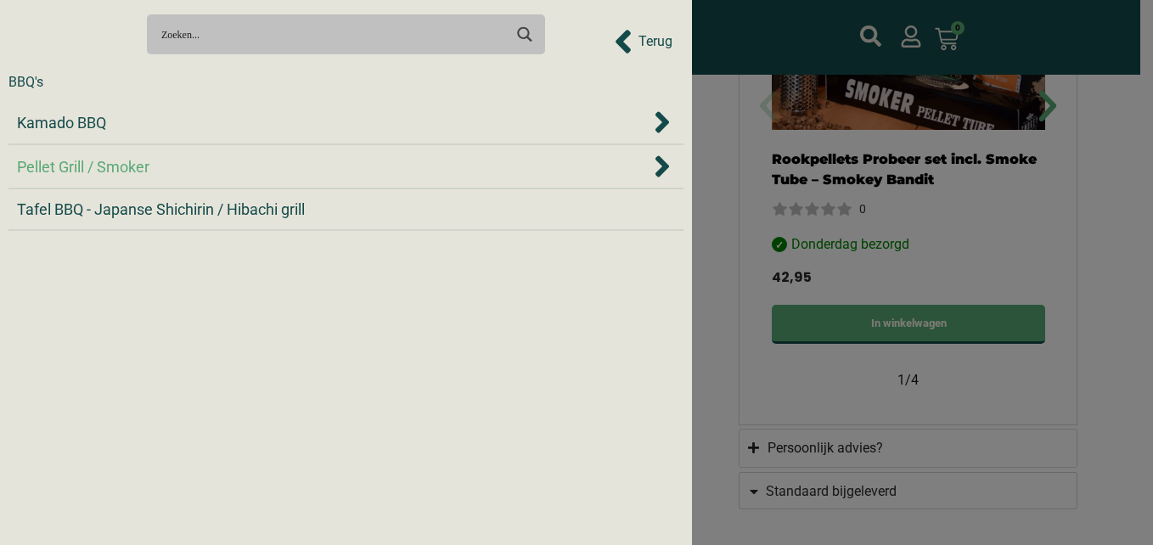
click at [605, 163] on div "Pellet Grill / Smoker" at bounding box center [333, 166] width 633 height 23
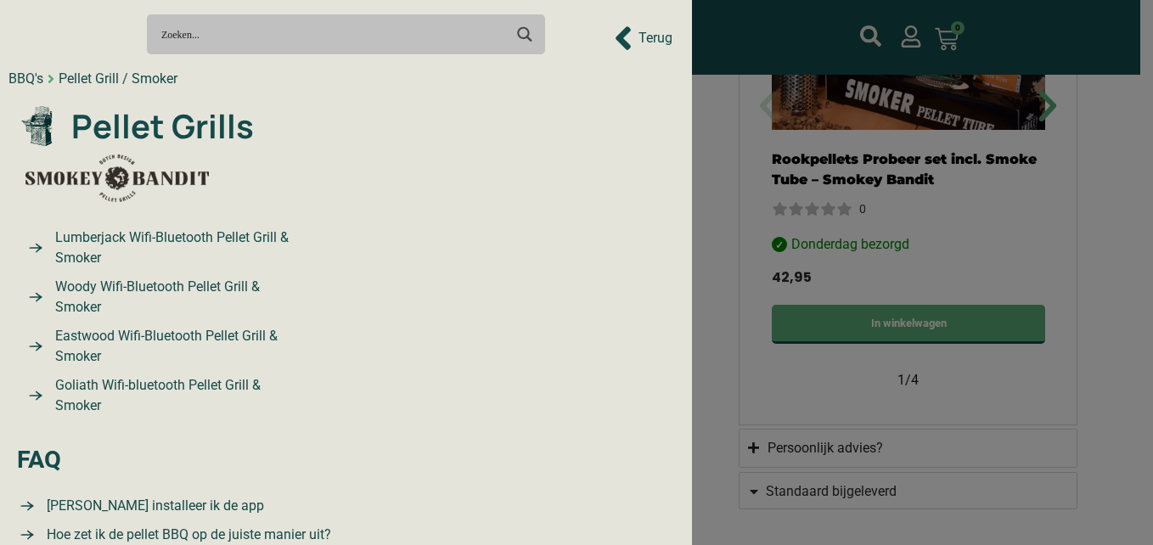
click at [162, 292] on span "Woody Wifi-Bluetooth Pellet Grill & Smoker" at bounding box center [178, 297] width 254 height 41
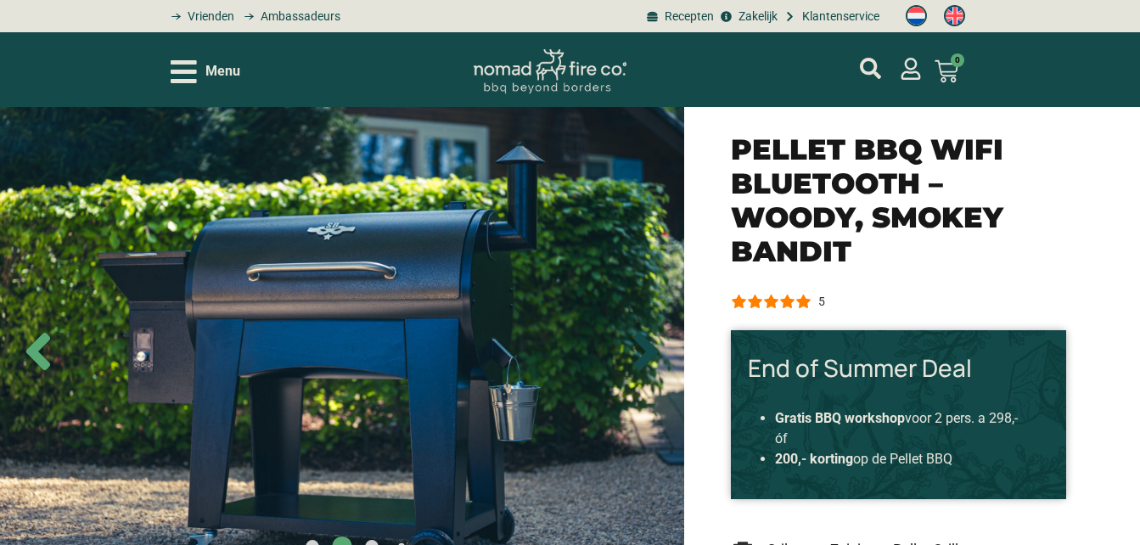
click at [651, 348] on icon "Next slide" at bounding box center [646, 352] width 24 height 37
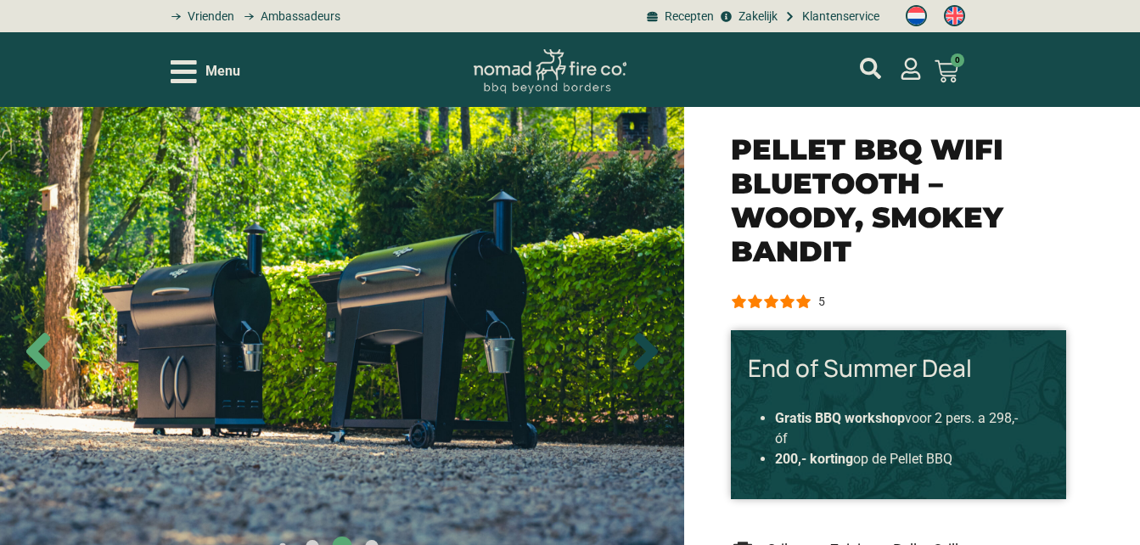
click at [651, 348] on icon "Next slide" at bounding box center [646, 352] width 24 height 37
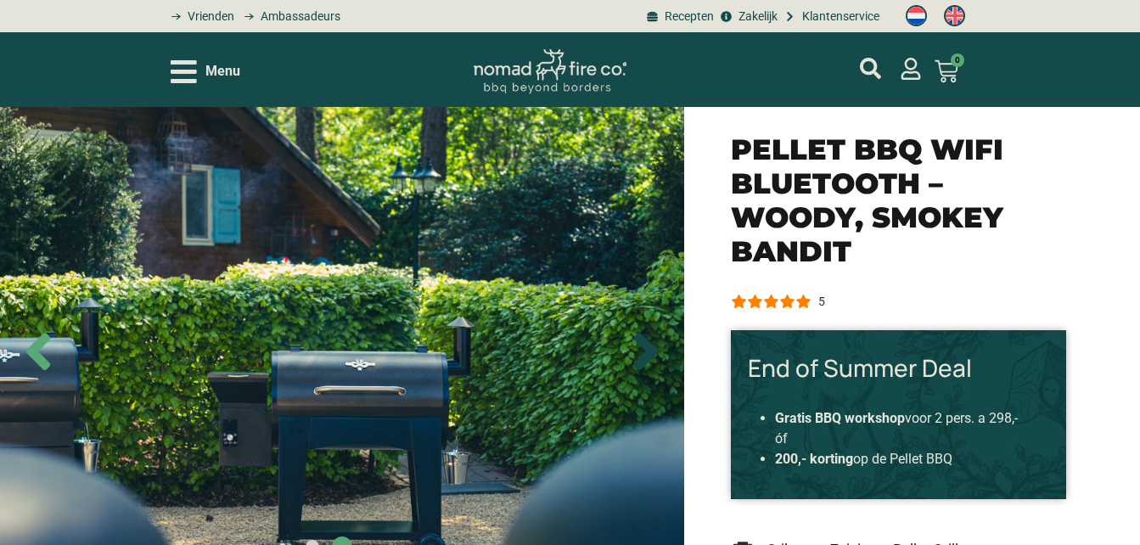
click at [651, 348] on icon "Next slide" at bounding box center [646, 352] width 24 height 37
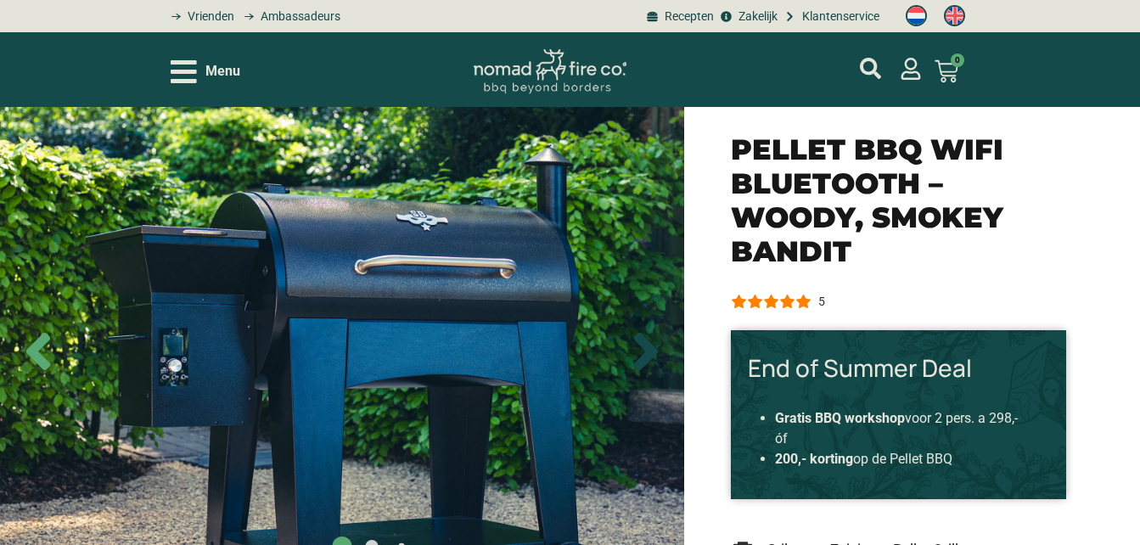
click at [651, 348] on icon "Next slide" at bounding box center [646, 352] width 24 height 37
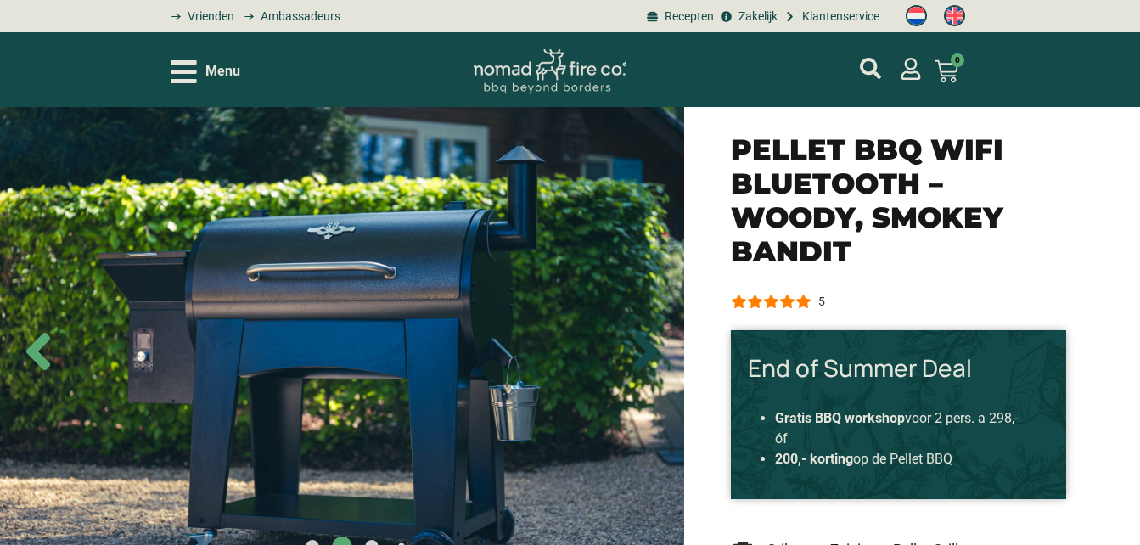
click at [651, 348] on icon "Next slide" at bounding box center [646, 352] width 24 height 37
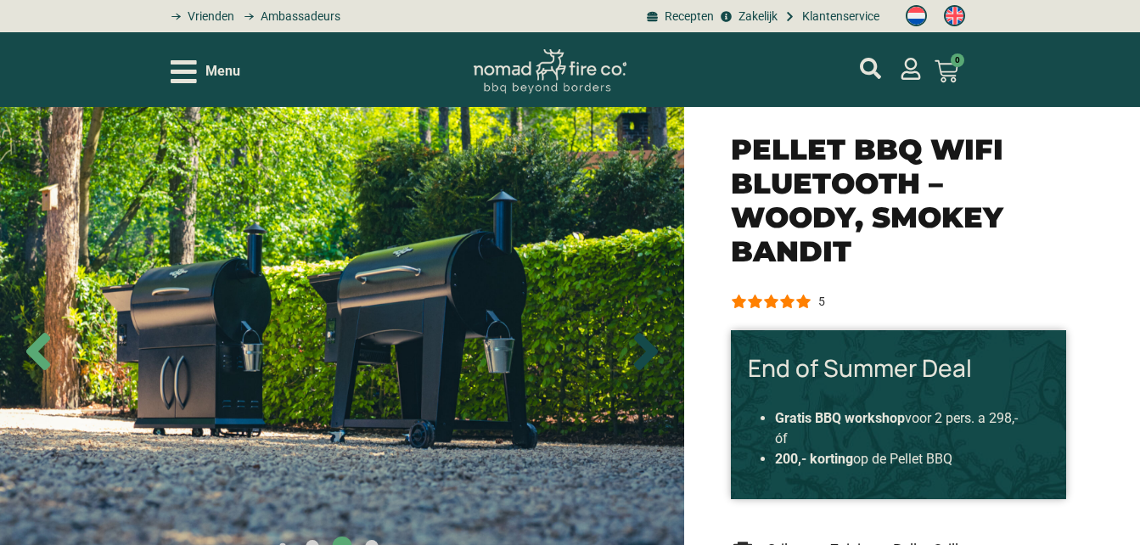
click at [651, 348] on icon "Next slide" at bounding box center [646, 352] width 24 height 37
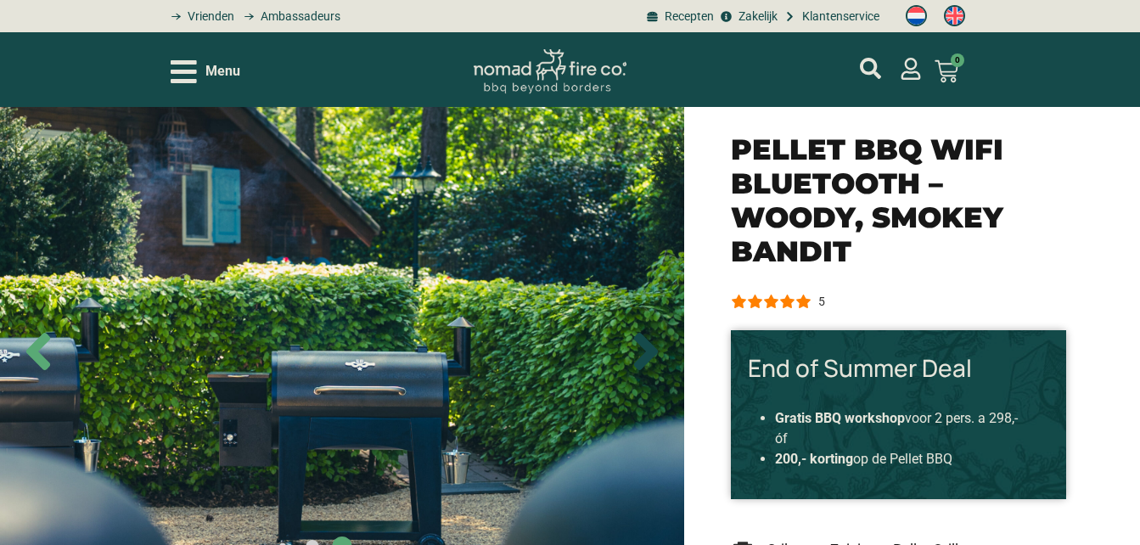
click at [651, 348] on icon "Next slide" at bounding box center [646, 352] width 24 height 37
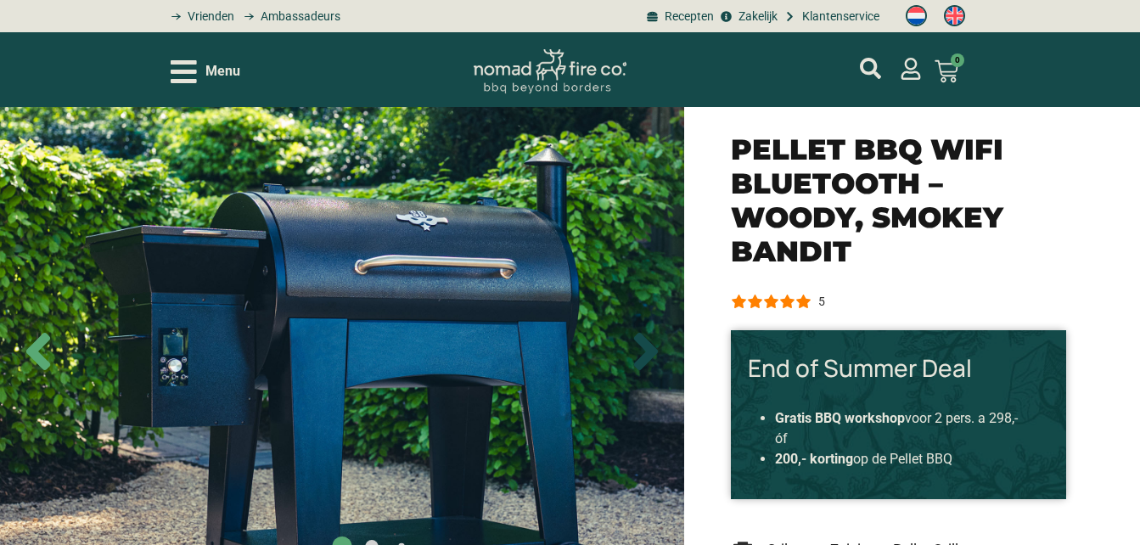
click at [651, 348] on icon "Next slide" at bounding box center [646, 352] width 24 height 37
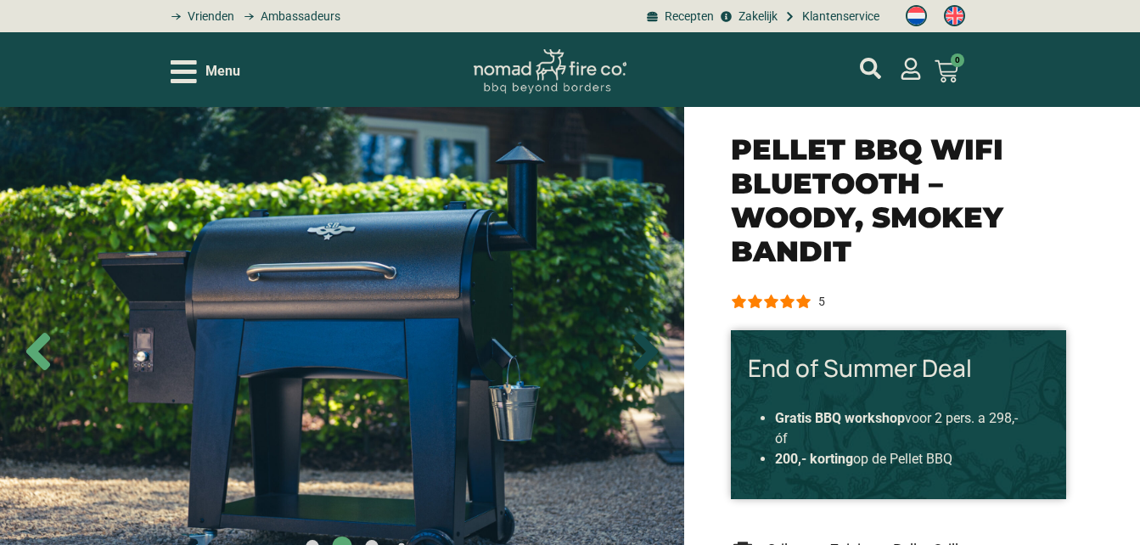
click at [651, 348] on icon "Next slide" at bounding box center [646, 352] width 24 height 37
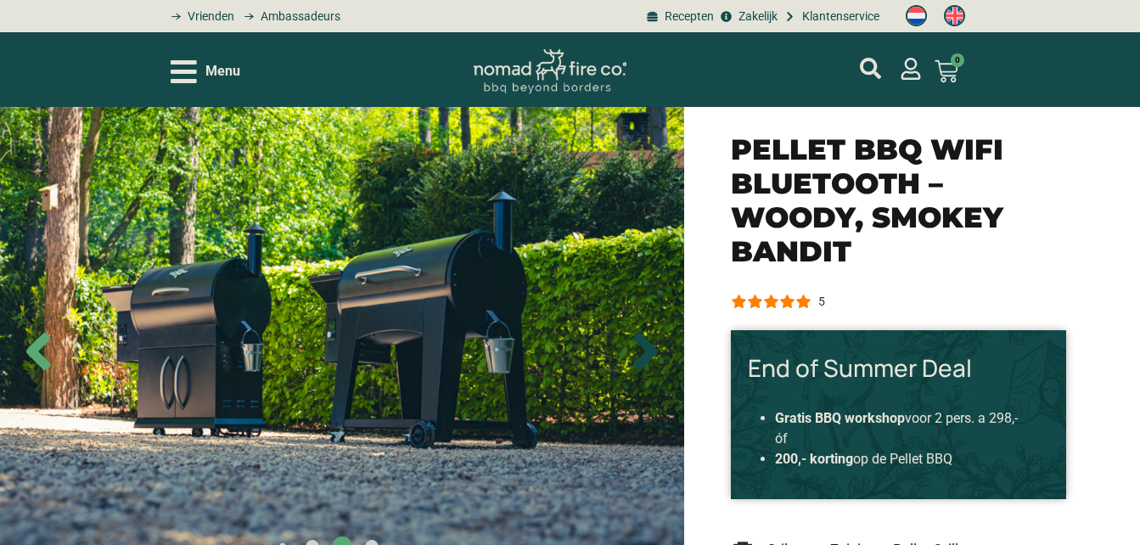
click at [651, 348] on icon "Next slide" at bounding box center [646, 352] width 24 height 37
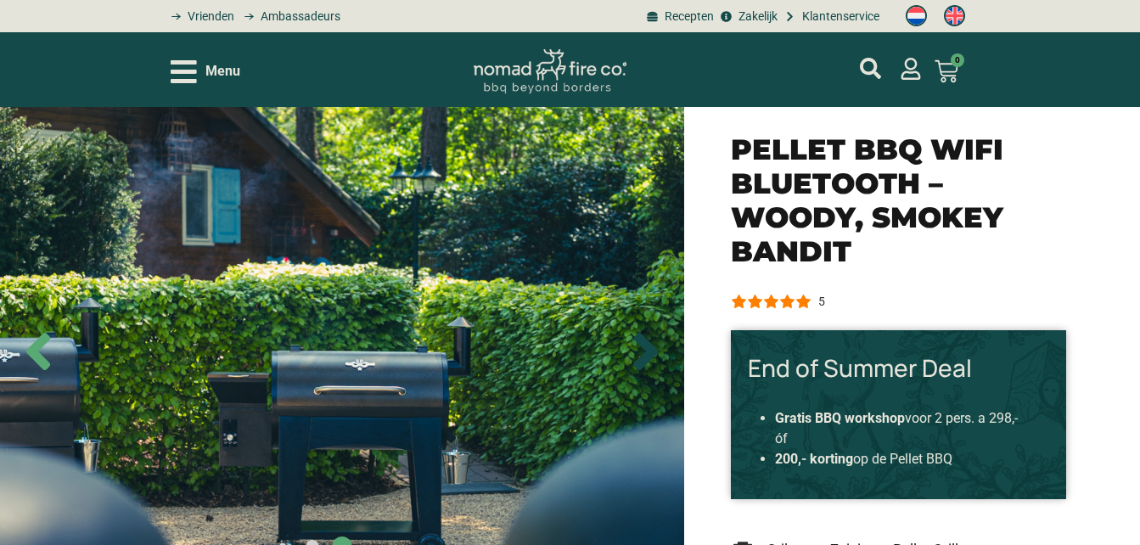
click at [651, 348] on icon "Next slide" at bounding box center [646, 352] width 24 height 37
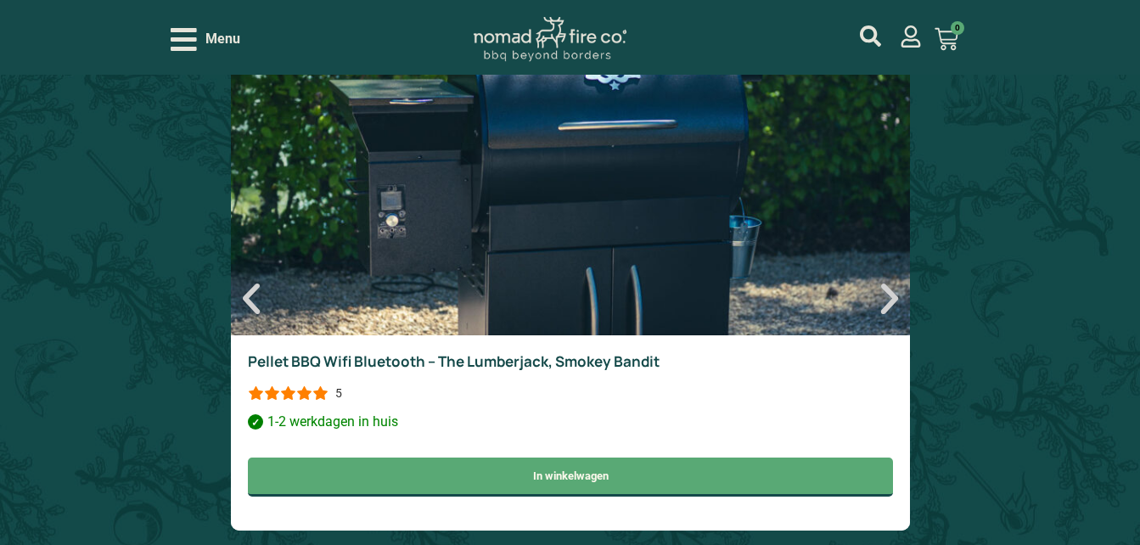
scroll to position [3859, 0]
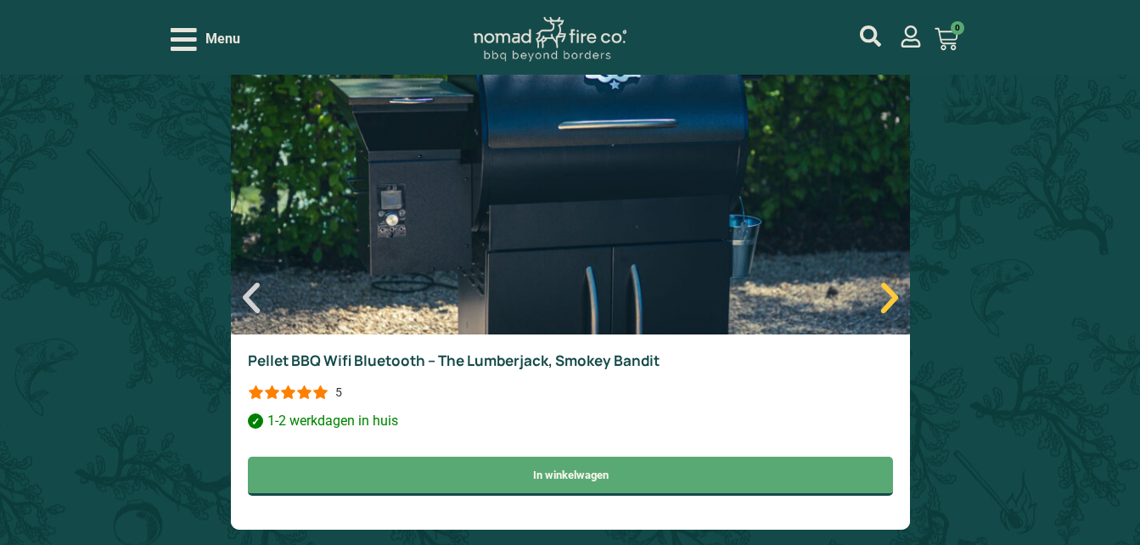
click at [895, 291] on icon "Volgende" at bounding box center [889, 298] width 41 height 41
click at [890, 296] on icon "Volgende" at bounding box center [888, 298] width 17 height 31
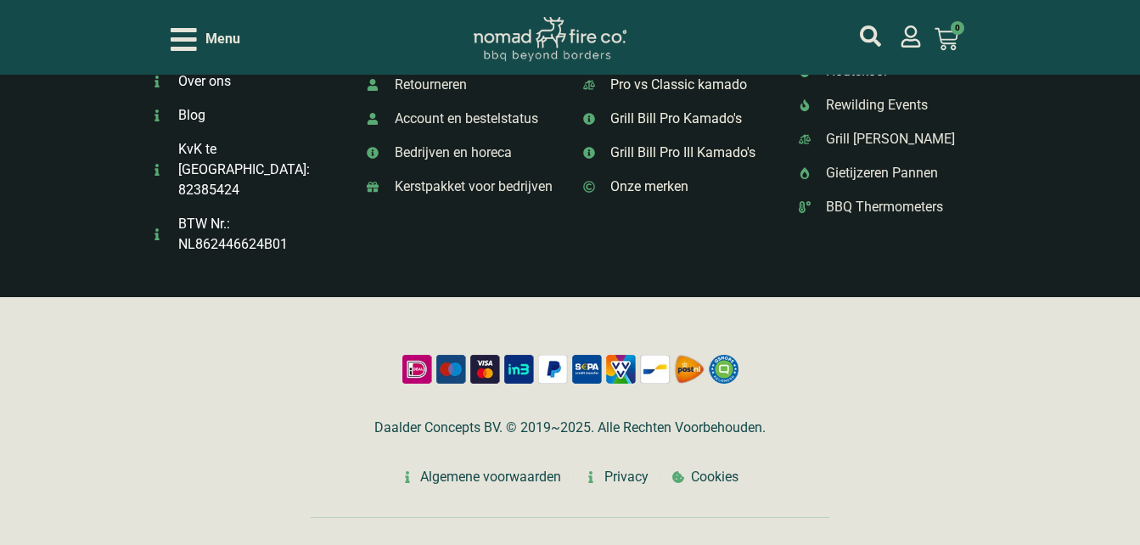
scroll to position [5730, 0]
